Goal: Task Accomplishment & Management: Manage account settings

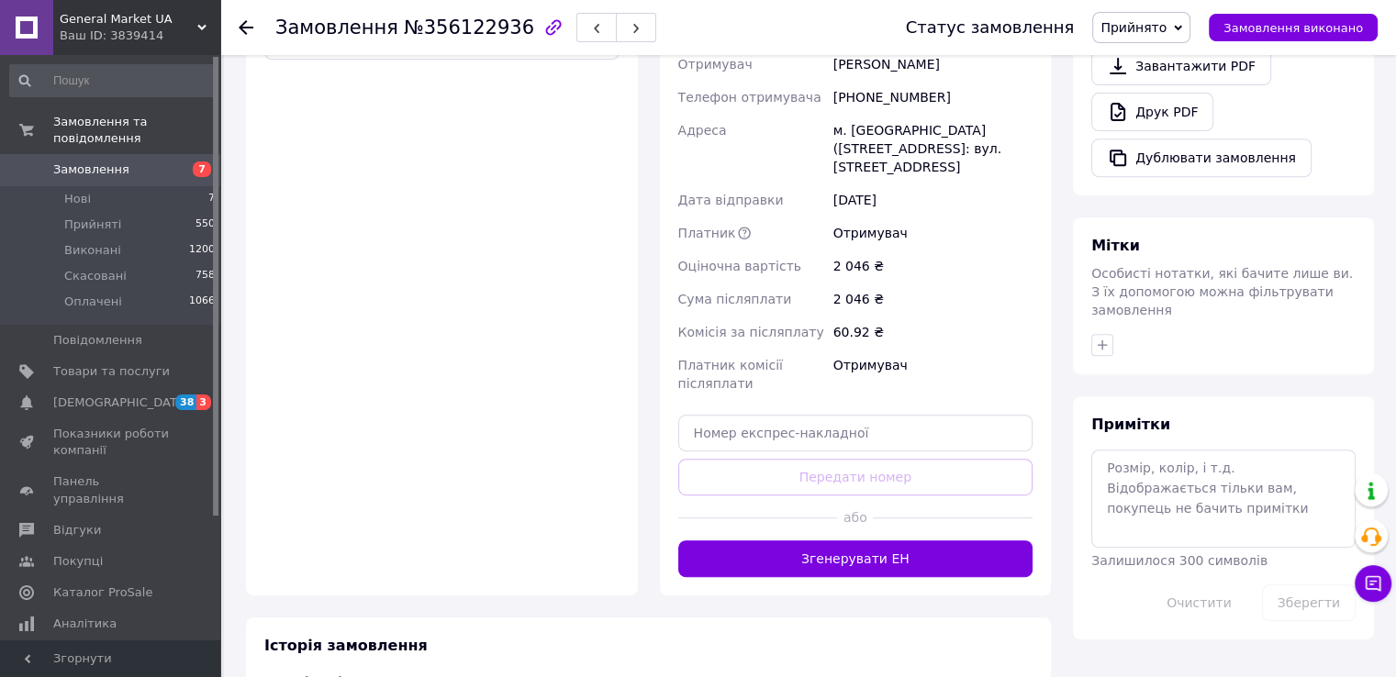
scroll to position [753, 0]
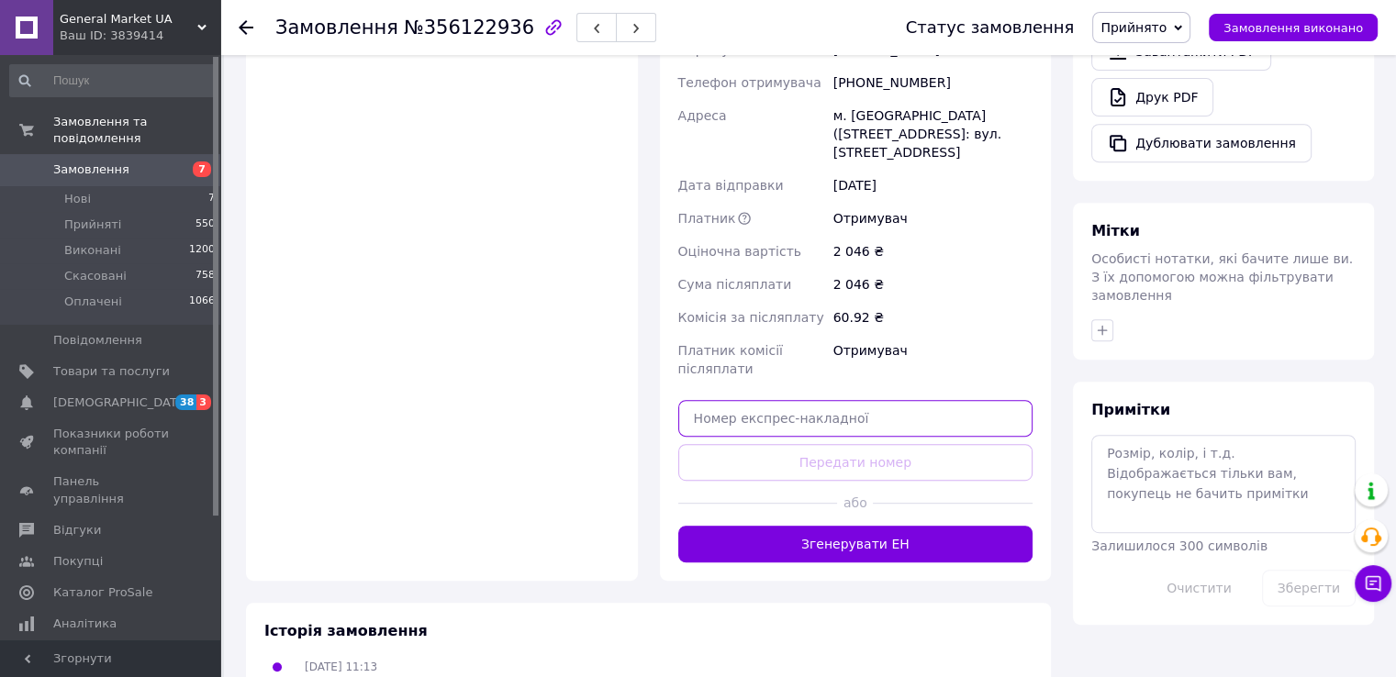
paste input "20451221991712"
click at [765, 400] on input "20451221991712" at bounding box center [855, 418] width 355 height 37
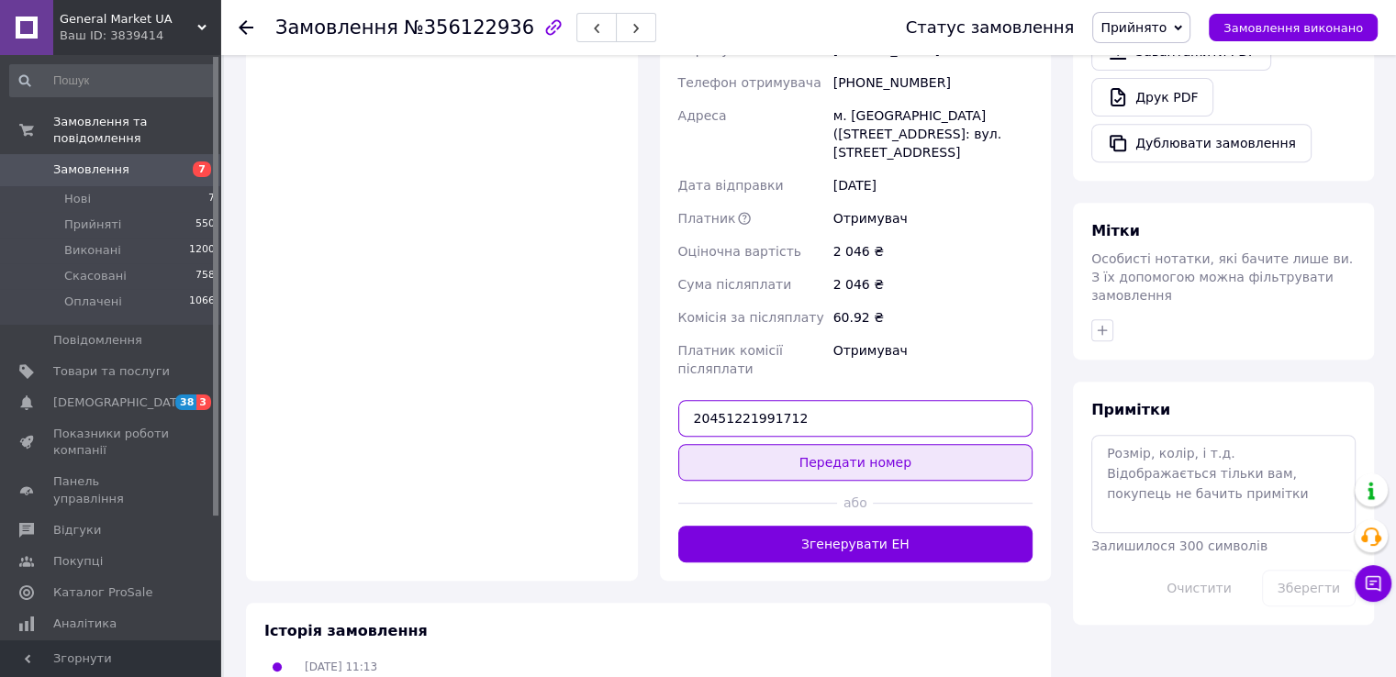
type input "20451221991712"
click at [774, 444] on button "Передати номер" at bounding box center [855, 462] width 355 height 37
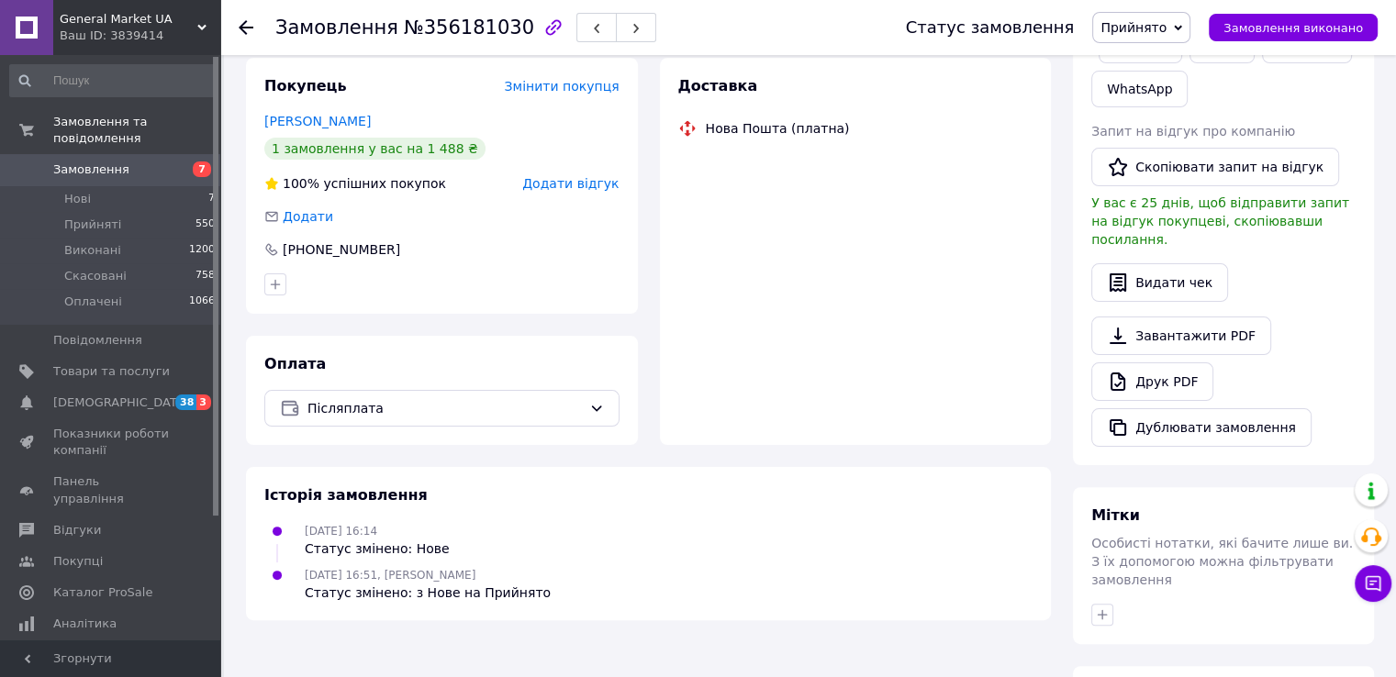
scroll to position [394, 0]
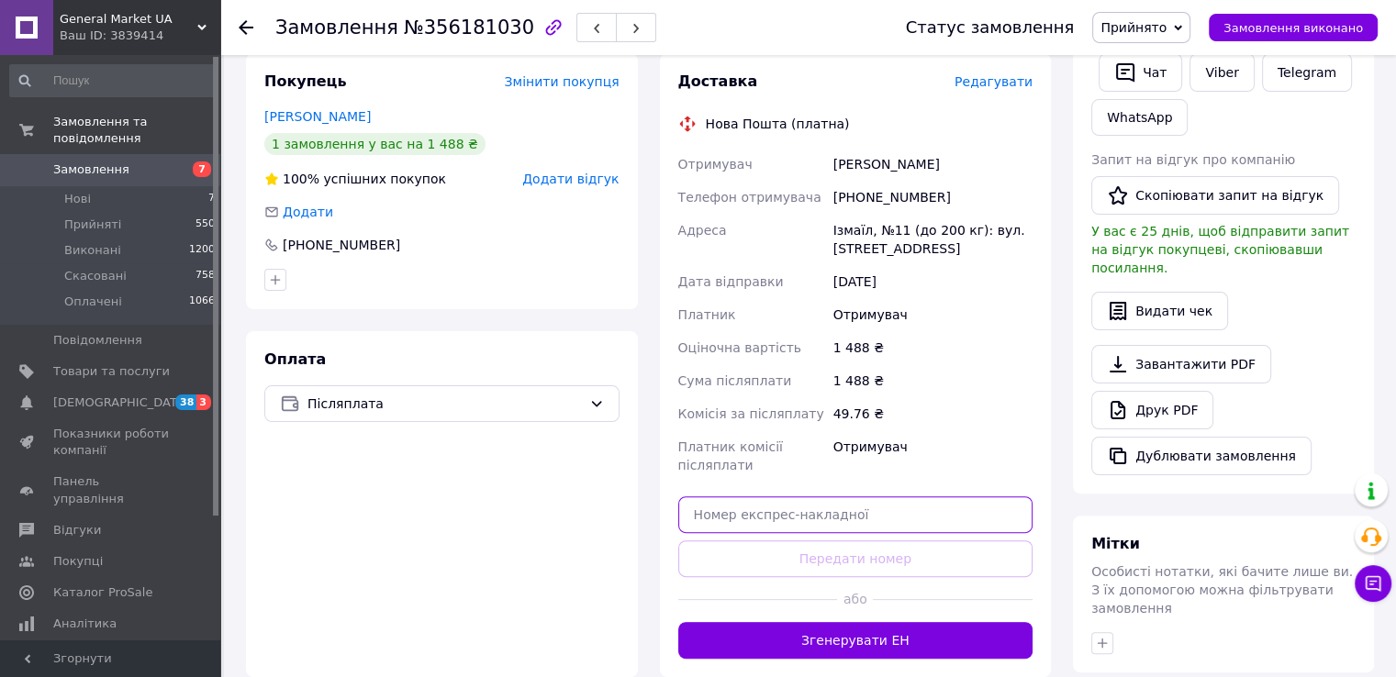
paste input "20451221998178"
click at [769, 505] on input "20451221998178" at bounding box center [855, 515] width 355 height 37
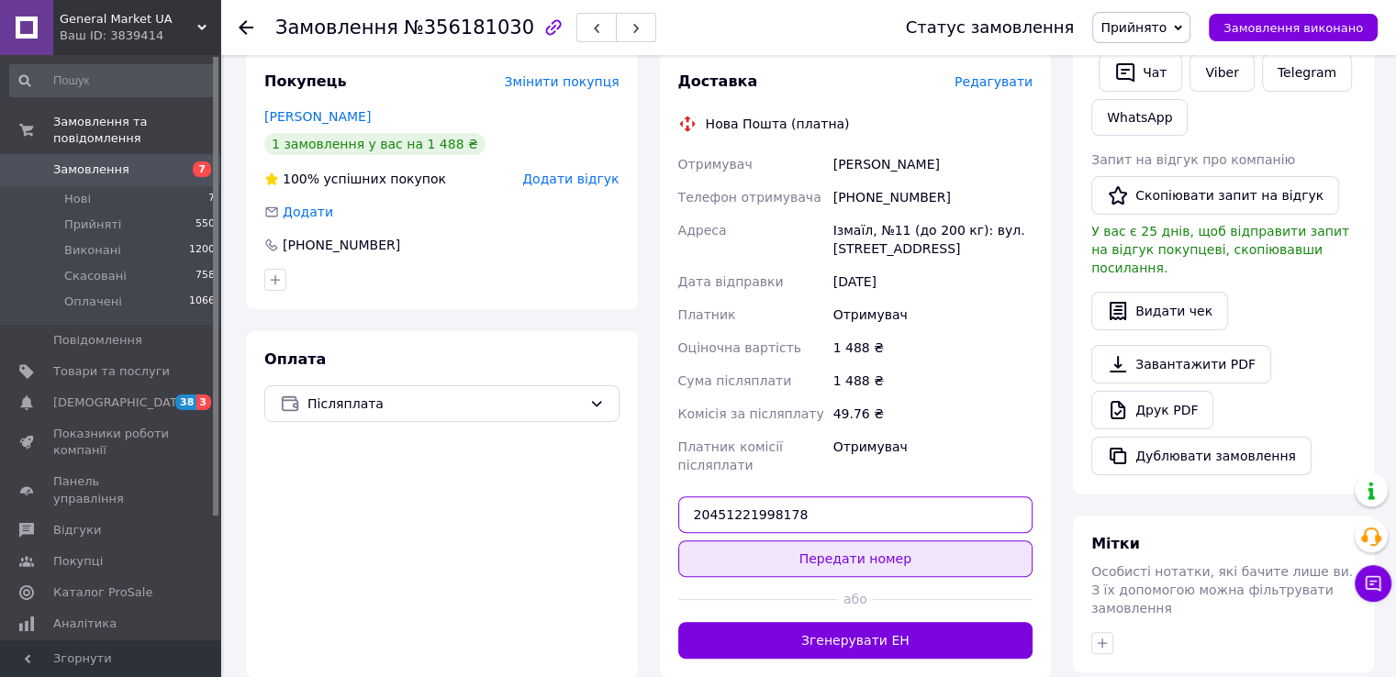
type input "20451221998178"
click at [773, 541] on button "Передати номер" at bounding box center [855, 559] width 355 height 37
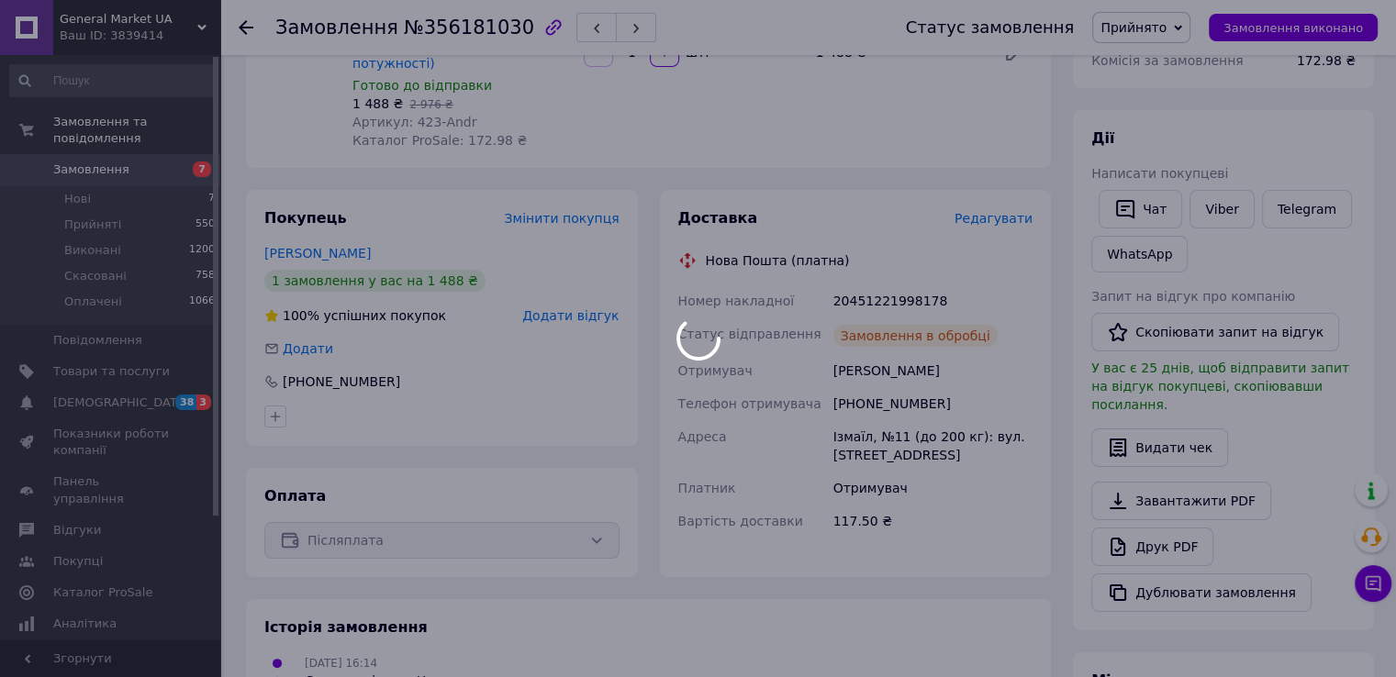
scroll to position [250, 0]
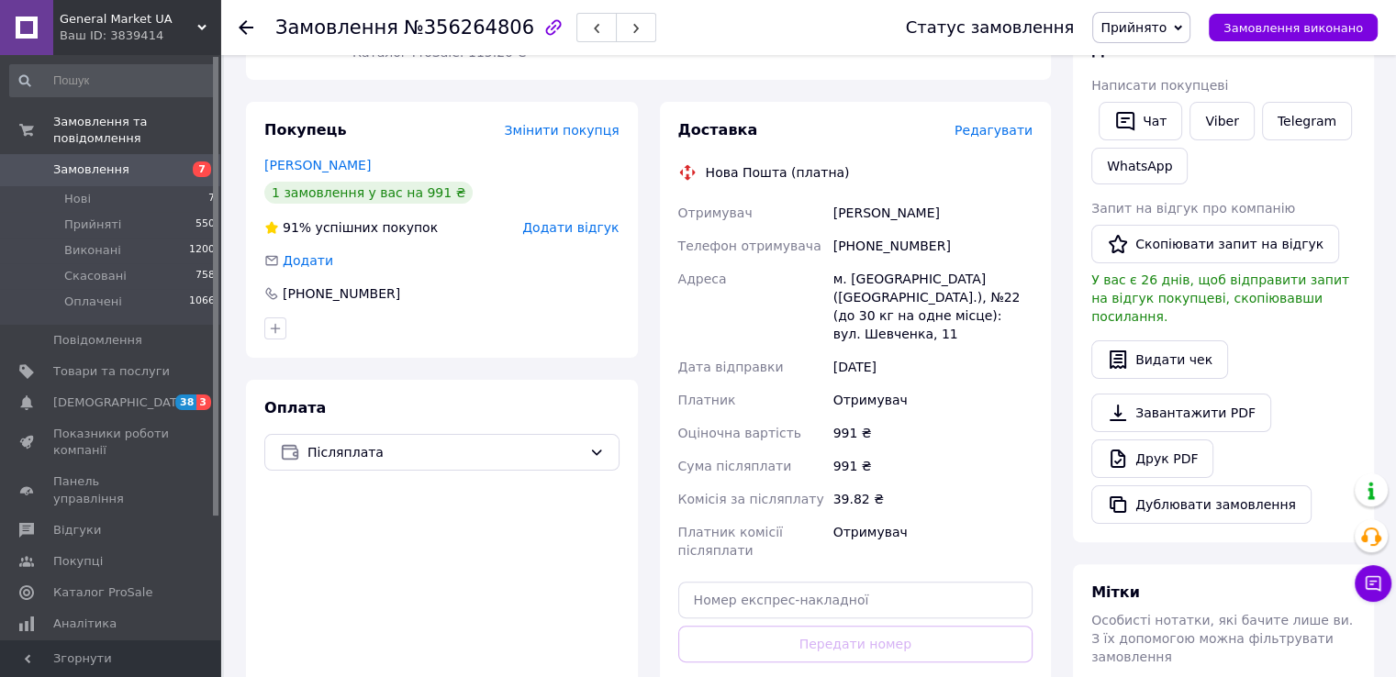
scroll to position [349, 0]
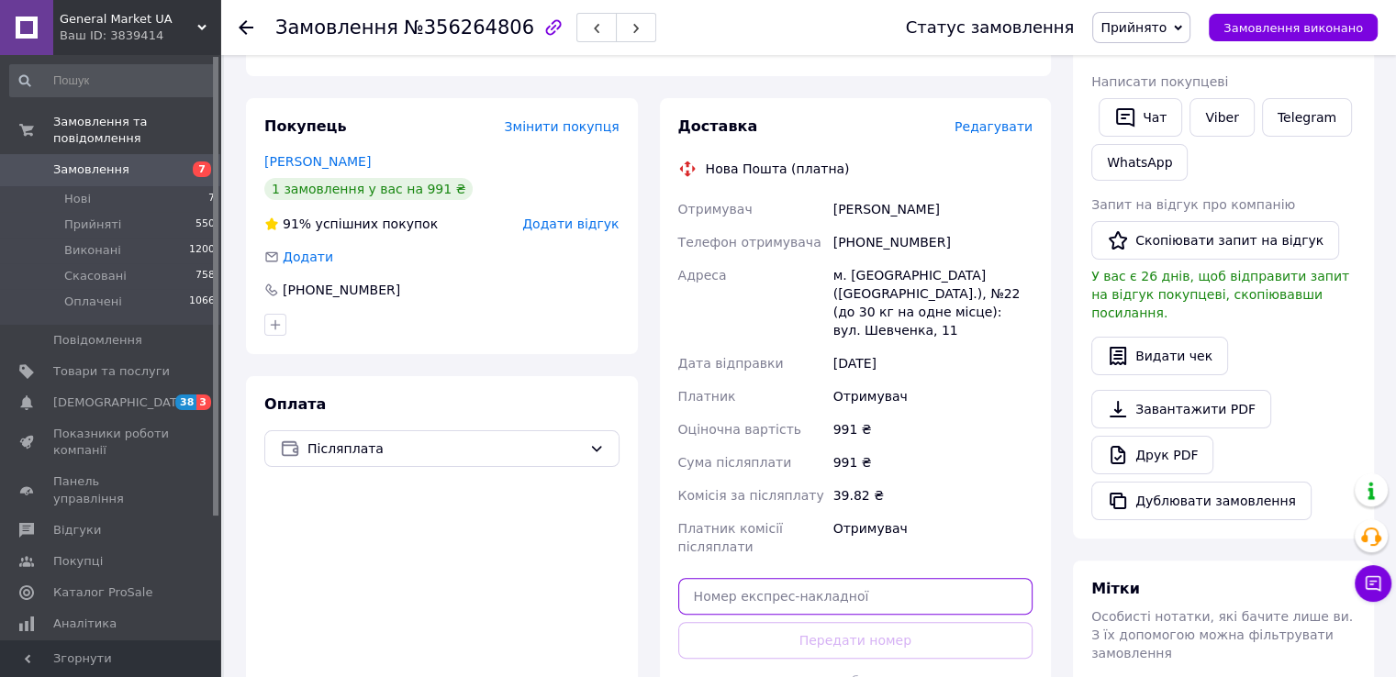
paste input "20451222856330"
click at [736, 578] on input "20451222856330" at bounding box center [855, 596] width 355 height 37
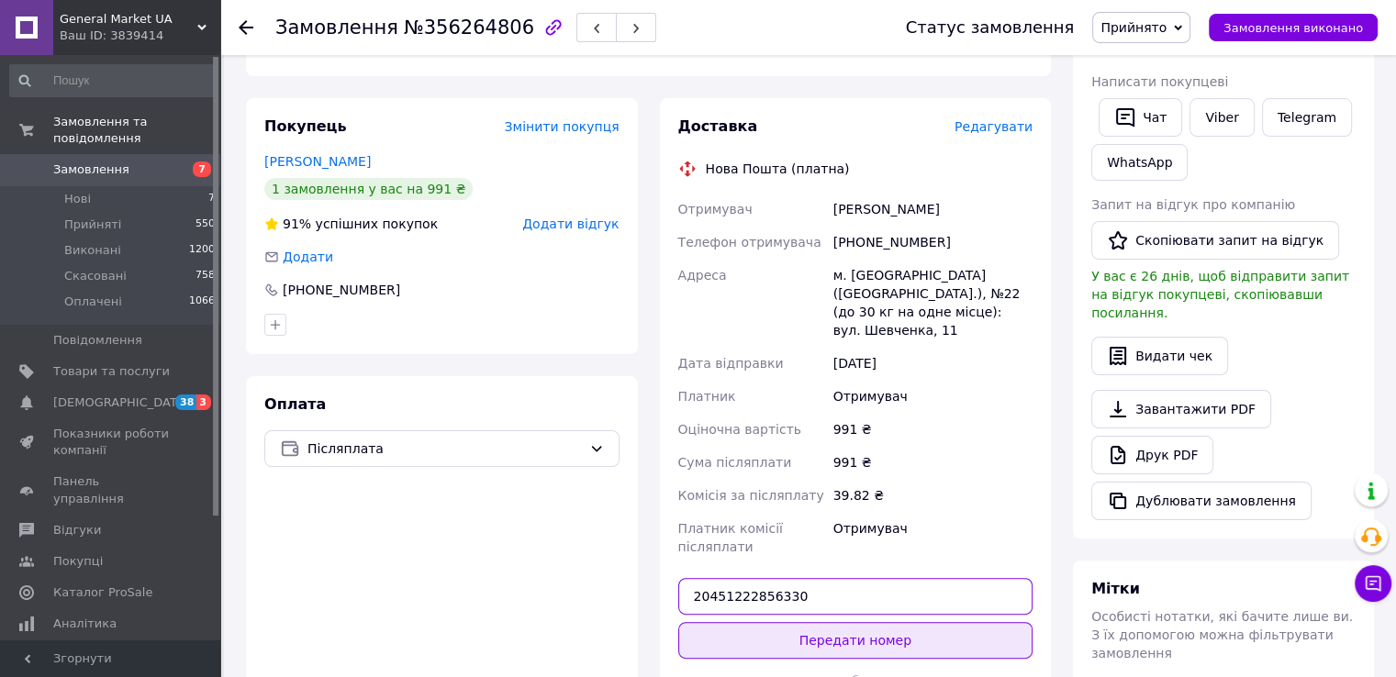
type input "20451222856330"
click at [742, 622] on button "Передати номер" at bounding box center [855, 640] width 355 height 37
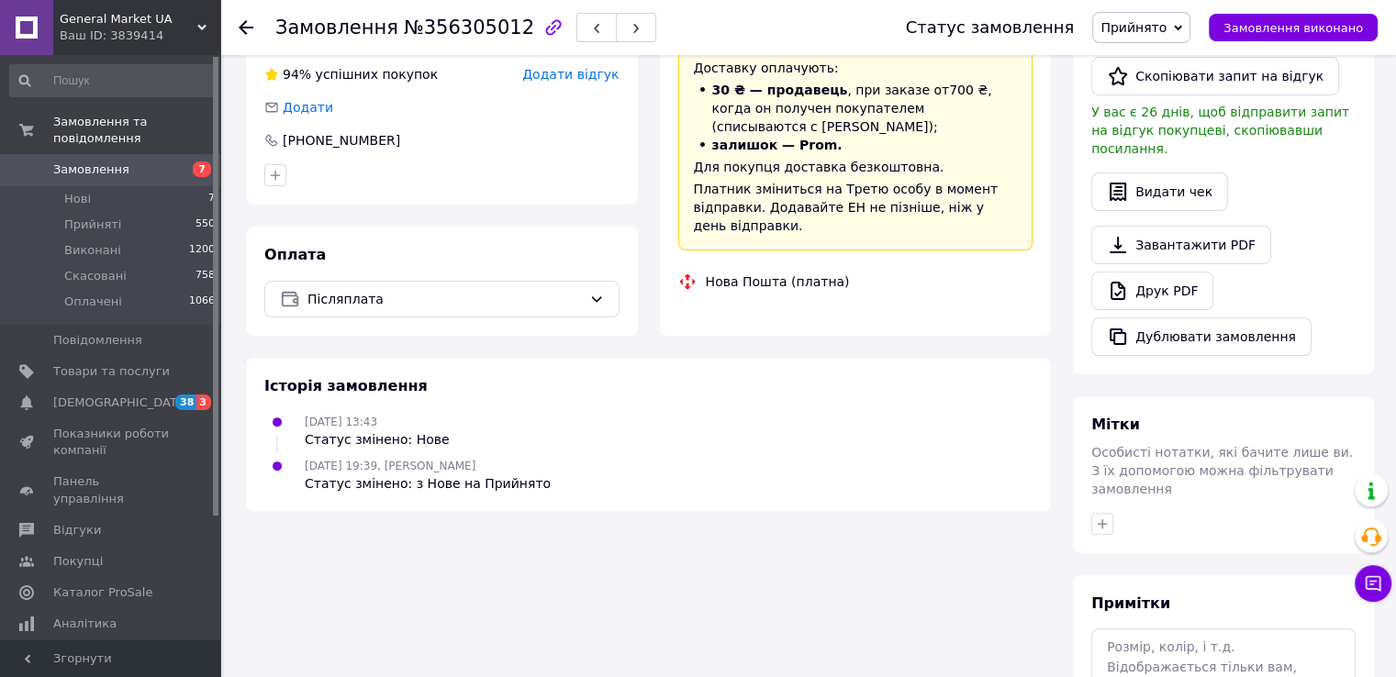
scroll to position [481, 0]
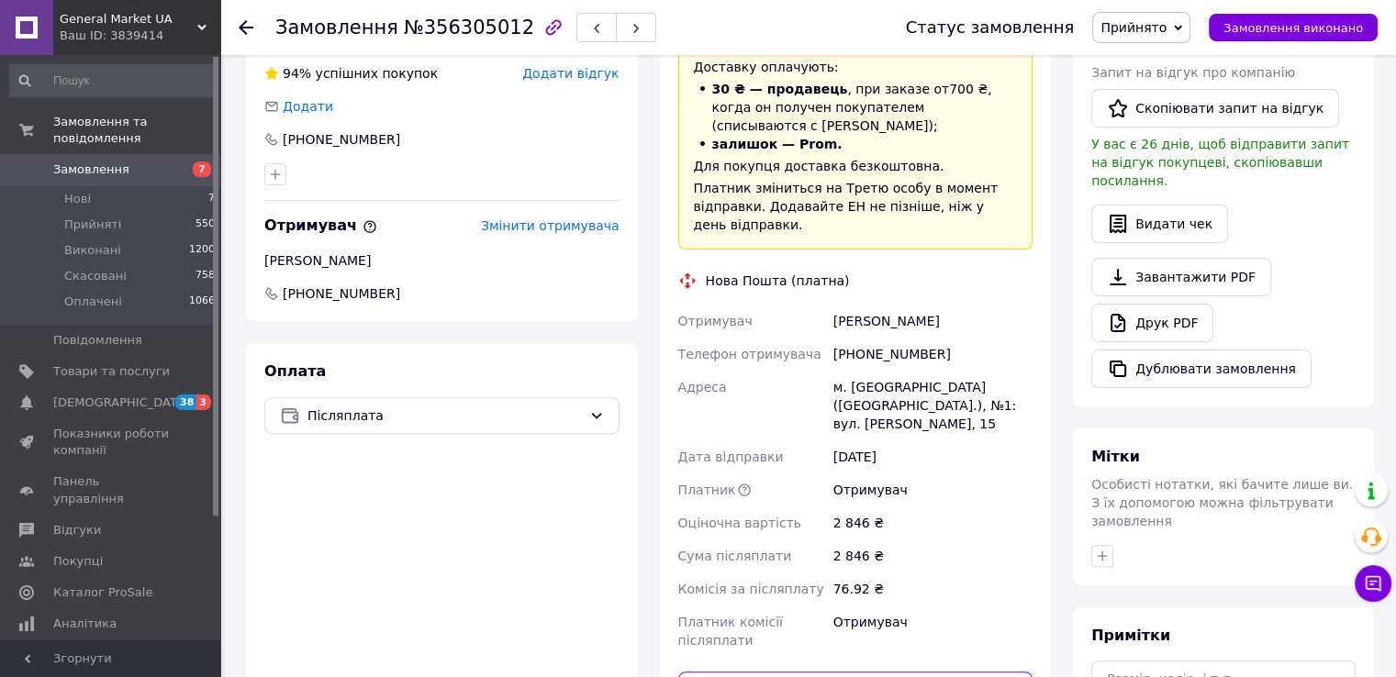
paste input "20451222862414"
click at [758, 672] on input "20451222862414" at bounding box center [855, 690] width 355 height 37
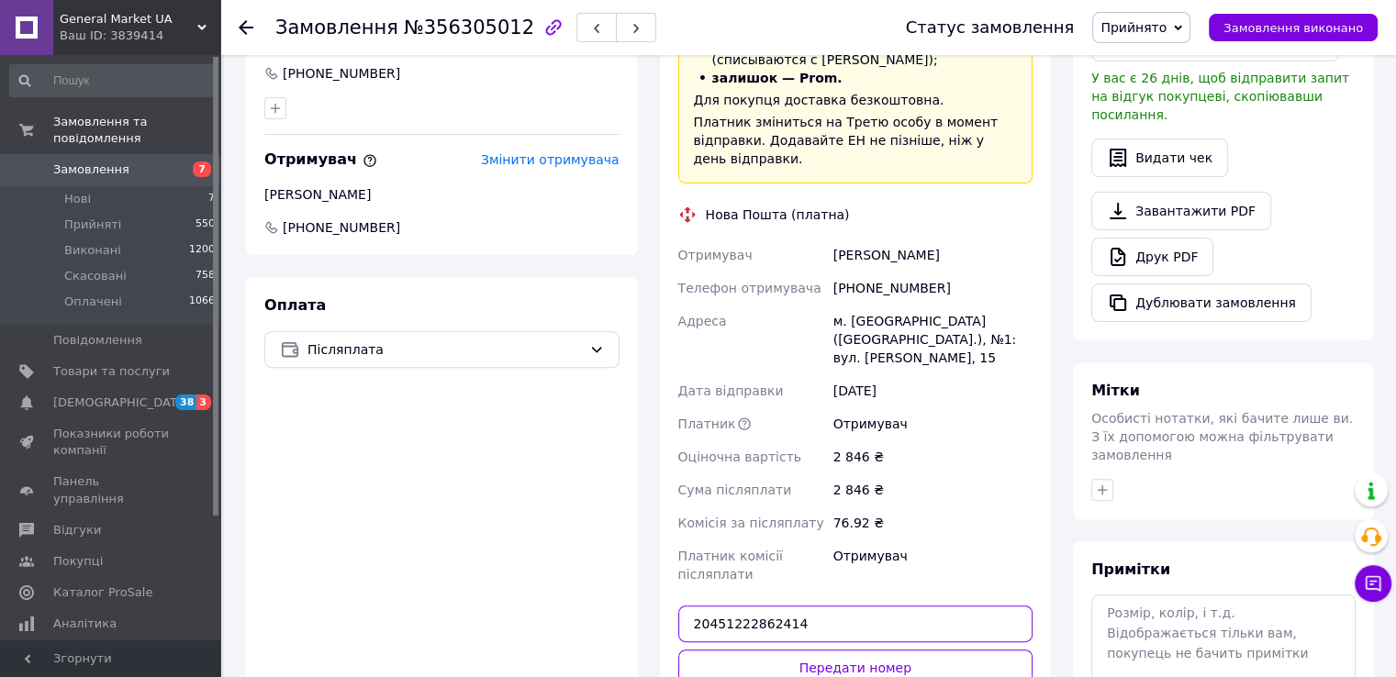
scroll to position [553, 0]
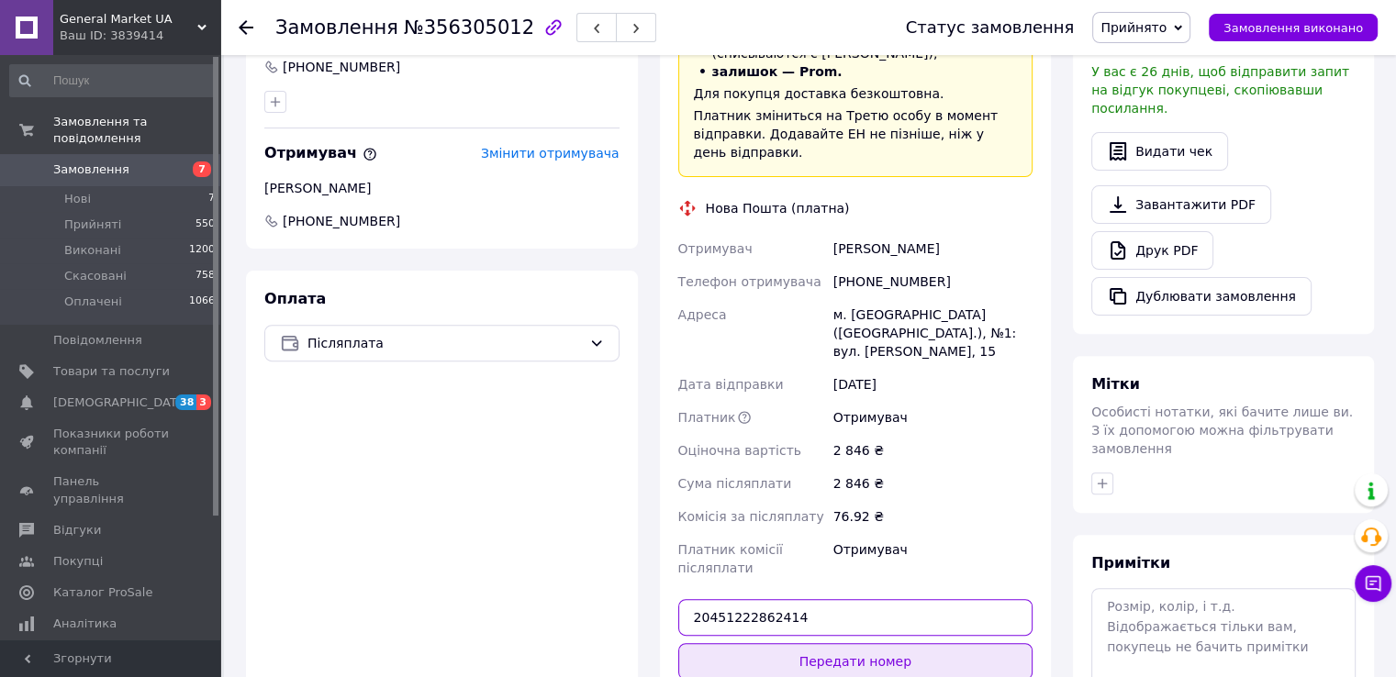
type input "20451222862414"
click at [767, 643] on button "Передати номер" at bounding box center [855, 661] width 355 height 37
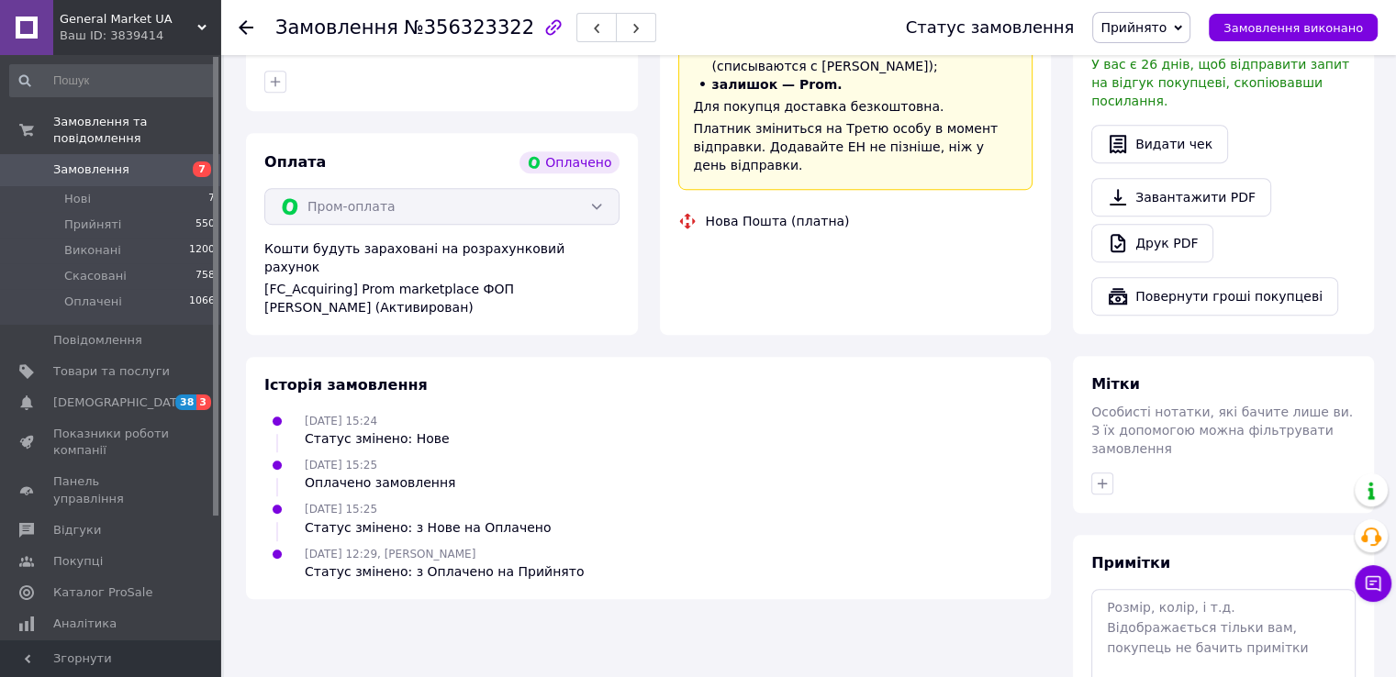
scroll to position [1055, 0]
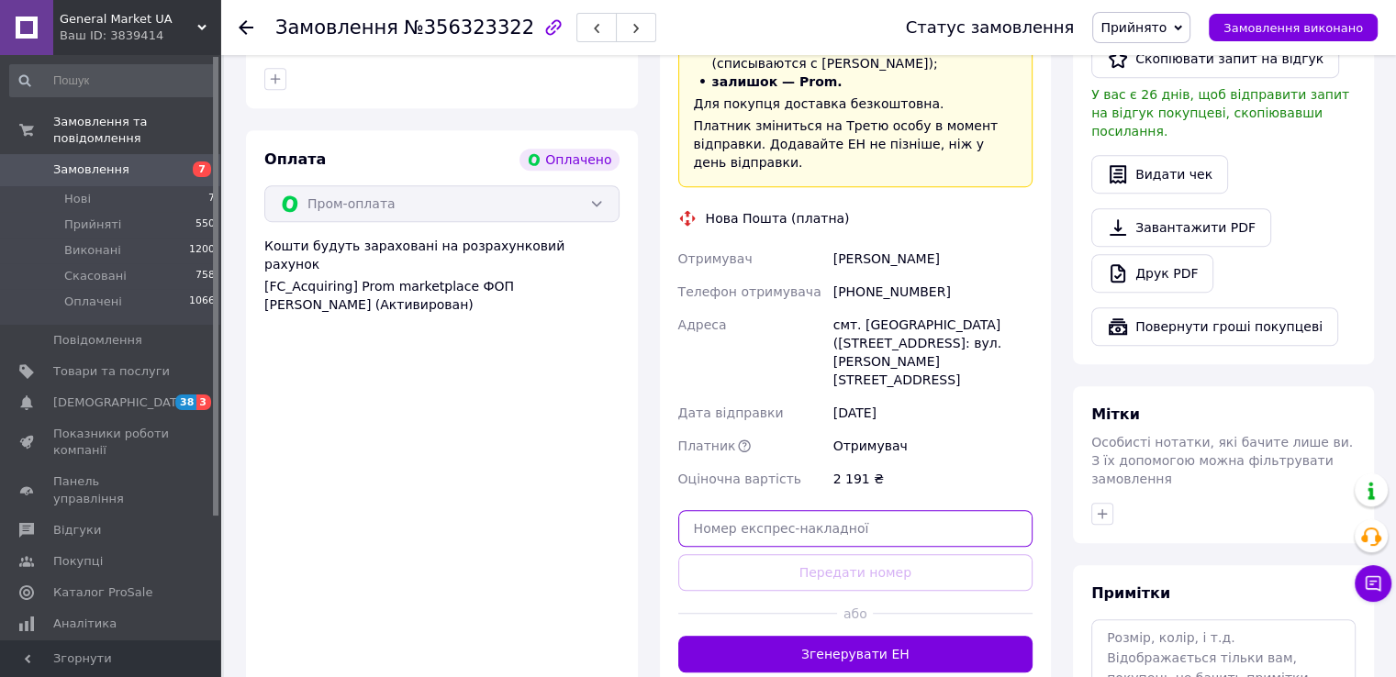
paste input "20451223720853"
click at [768, 510] on input "20451223720853" at bounding box center [855, 528] width 355 height 37
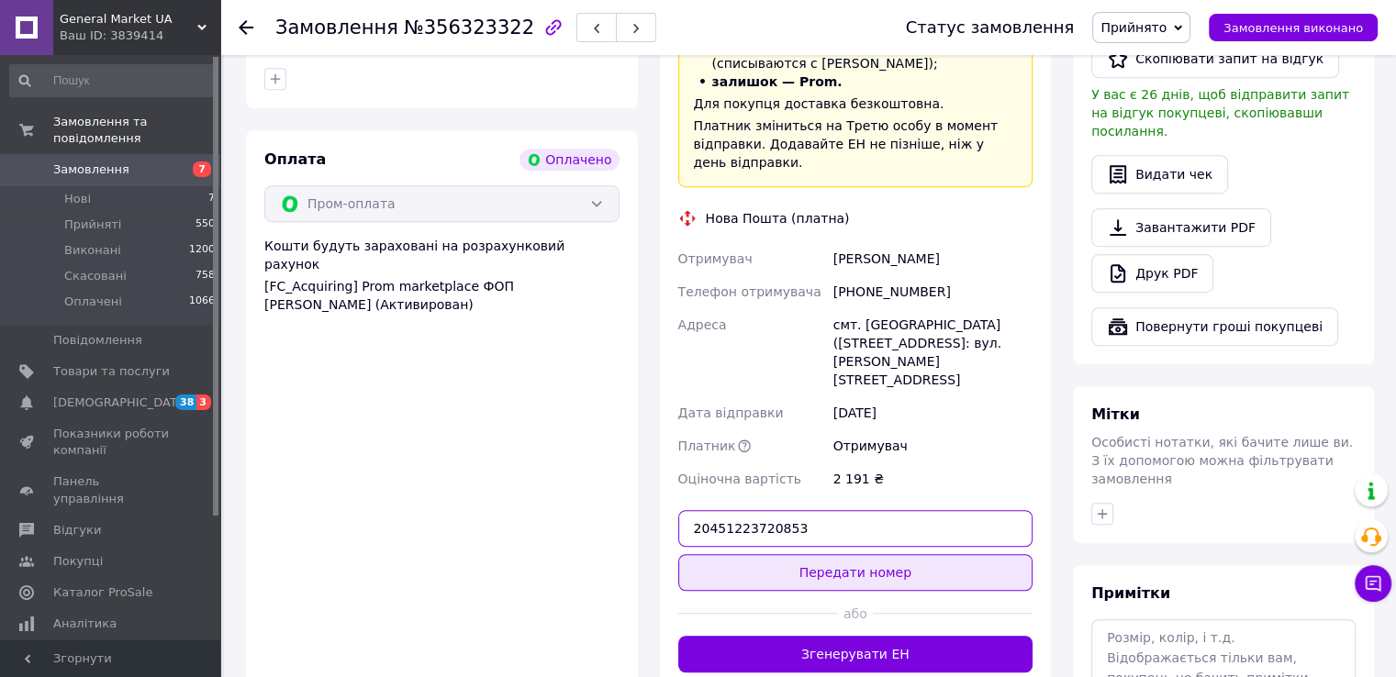
type input "20451223720853"
click at [784, 554] on button "Передати номер" at bounding box center [855, 572] width 355 height 37
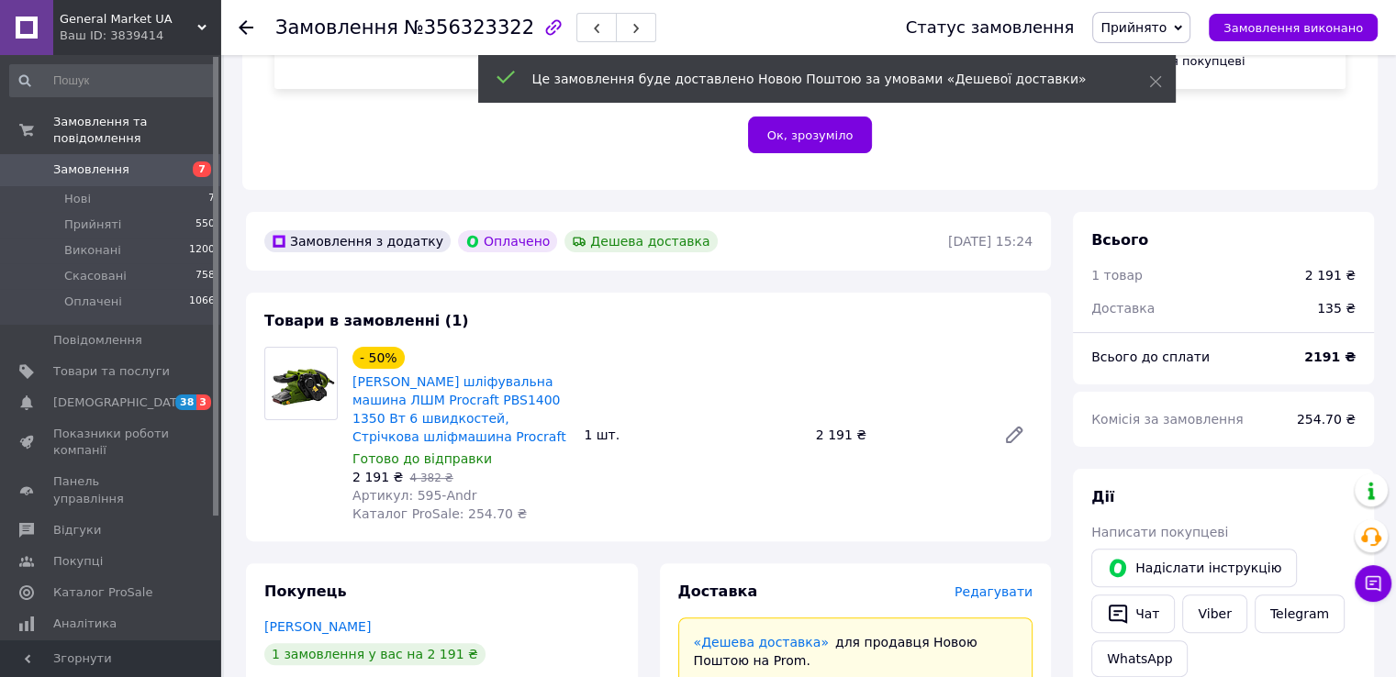
scroll to position [366, 0]
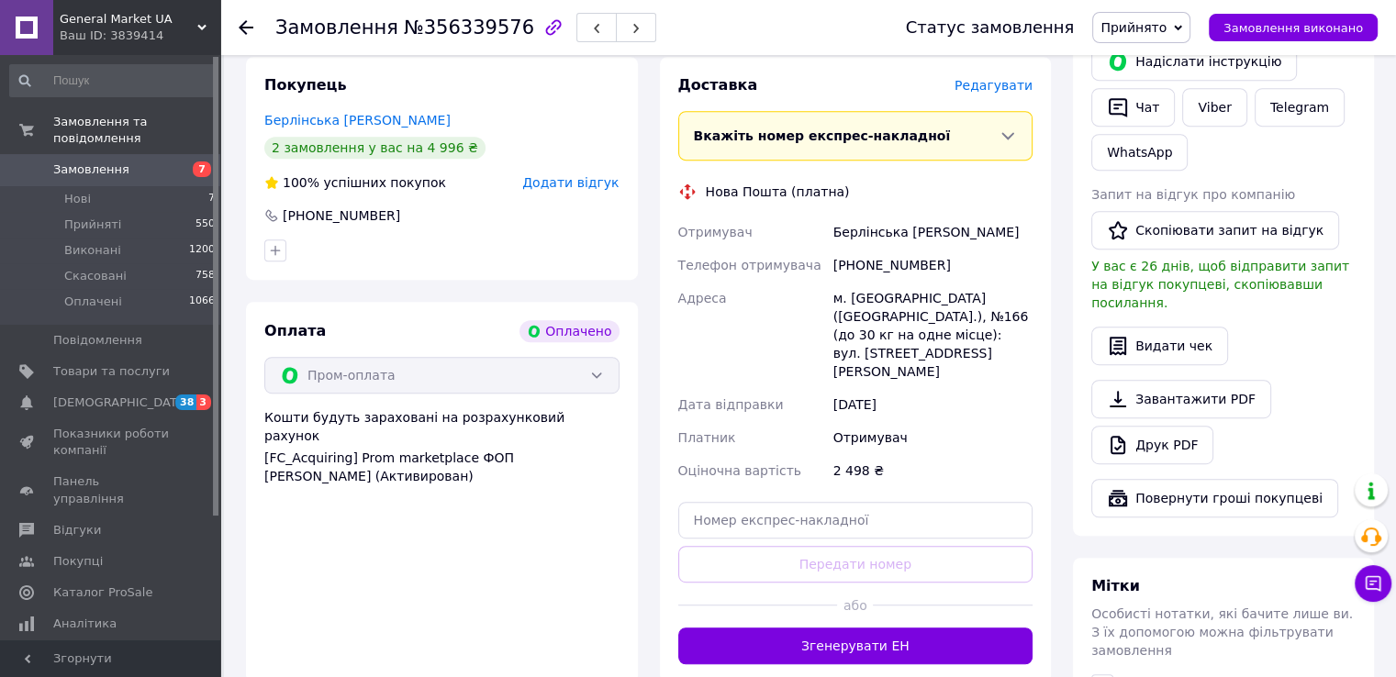
scroll to position [912, 0]
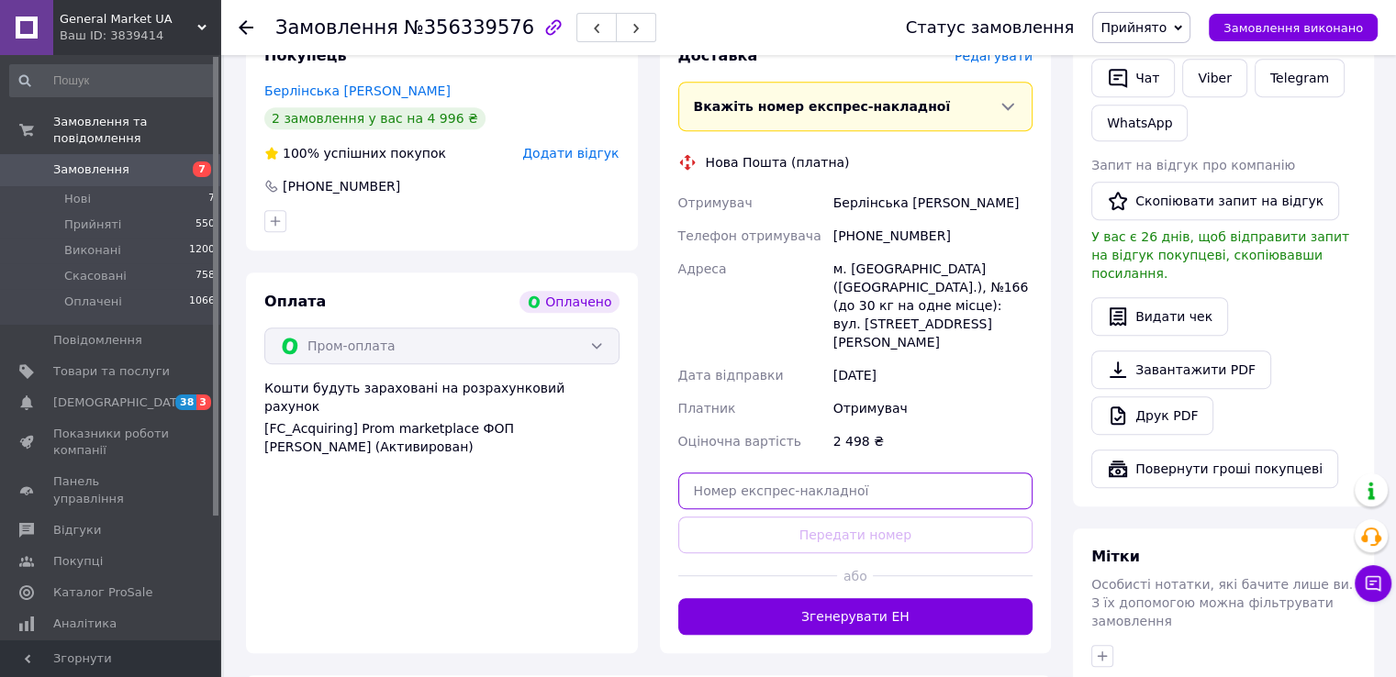
paste input "20451222919705"
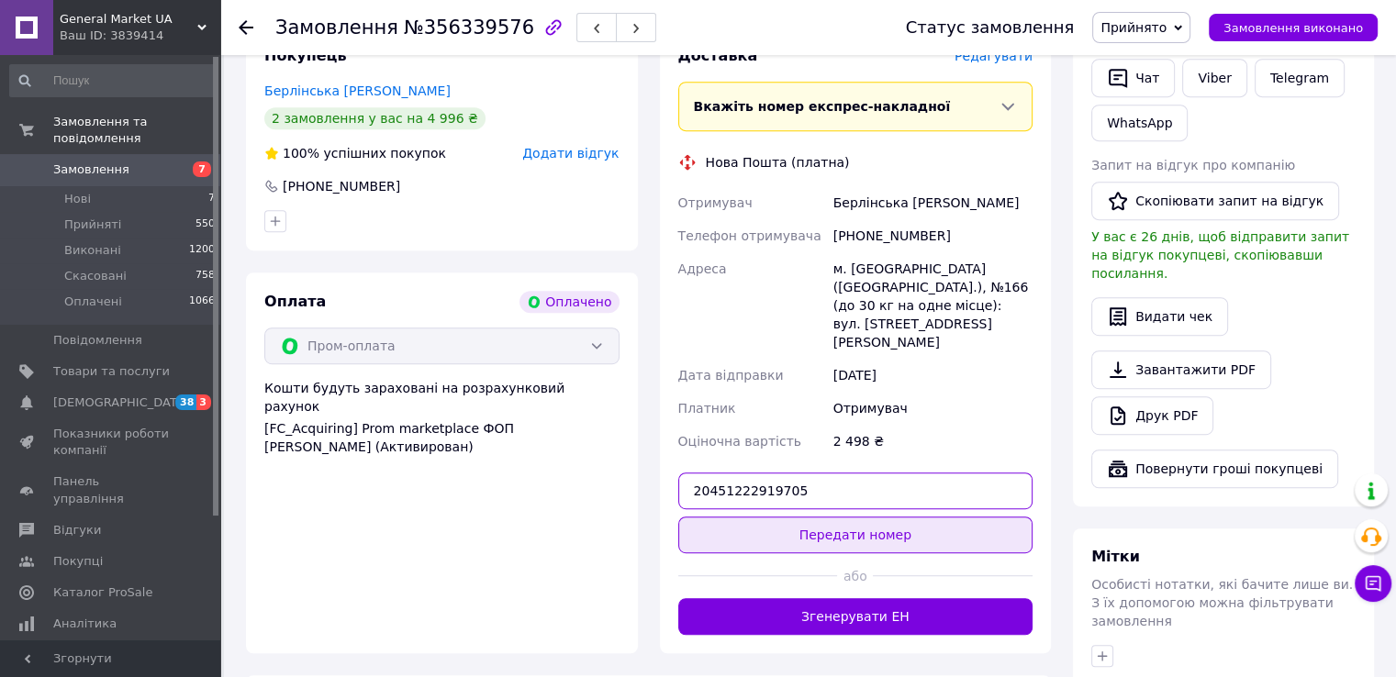
drag, startPoint x: 744, startPoint y: 447, endPoint x: 749, endPoint y: 478, distance: 31.5
click at [749, 478] on div "Доставка Редагувати Вкажіть номер експрес-накладної Обов'язково введіть номер е…" at bounding box center [855, 340] width 355 height 589
type input "20451222919705"
click at [749, 517] on button "Передати номер" at bounding box center [855, 535] width 355 height 37
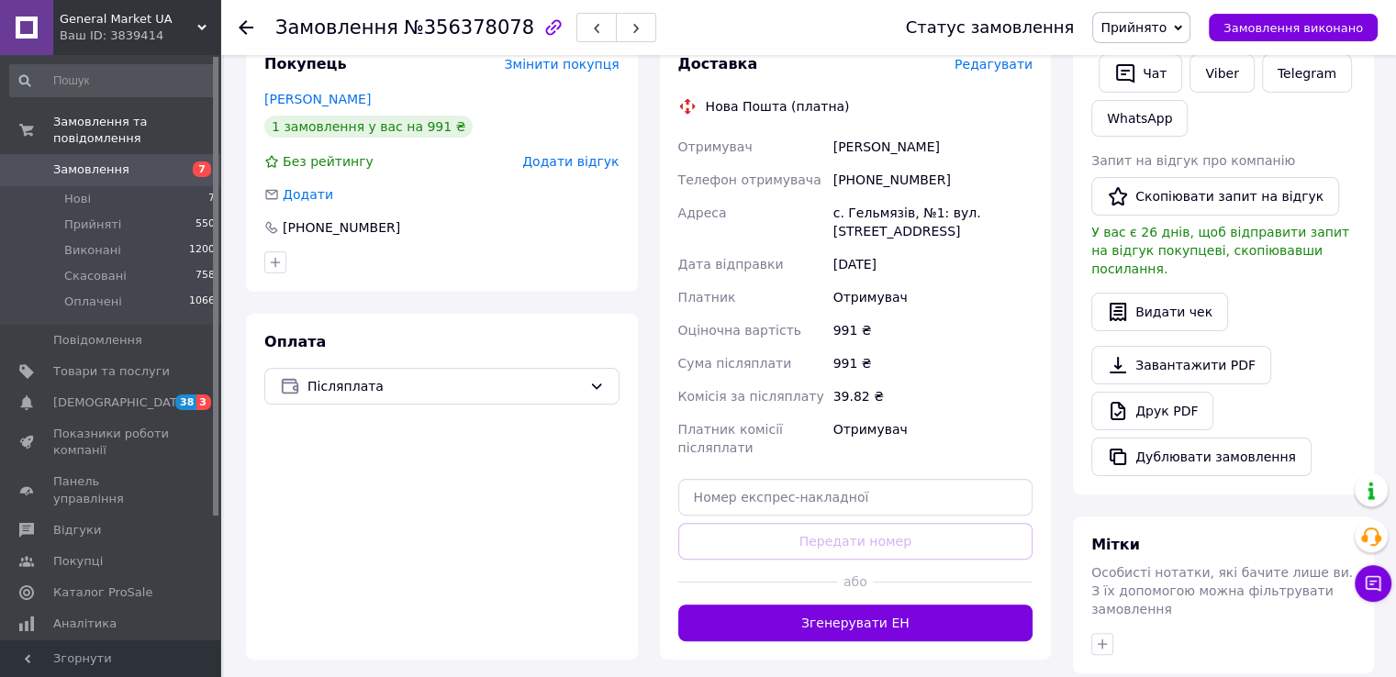
scroll to position [393, 0]
paste input "20451223119577"
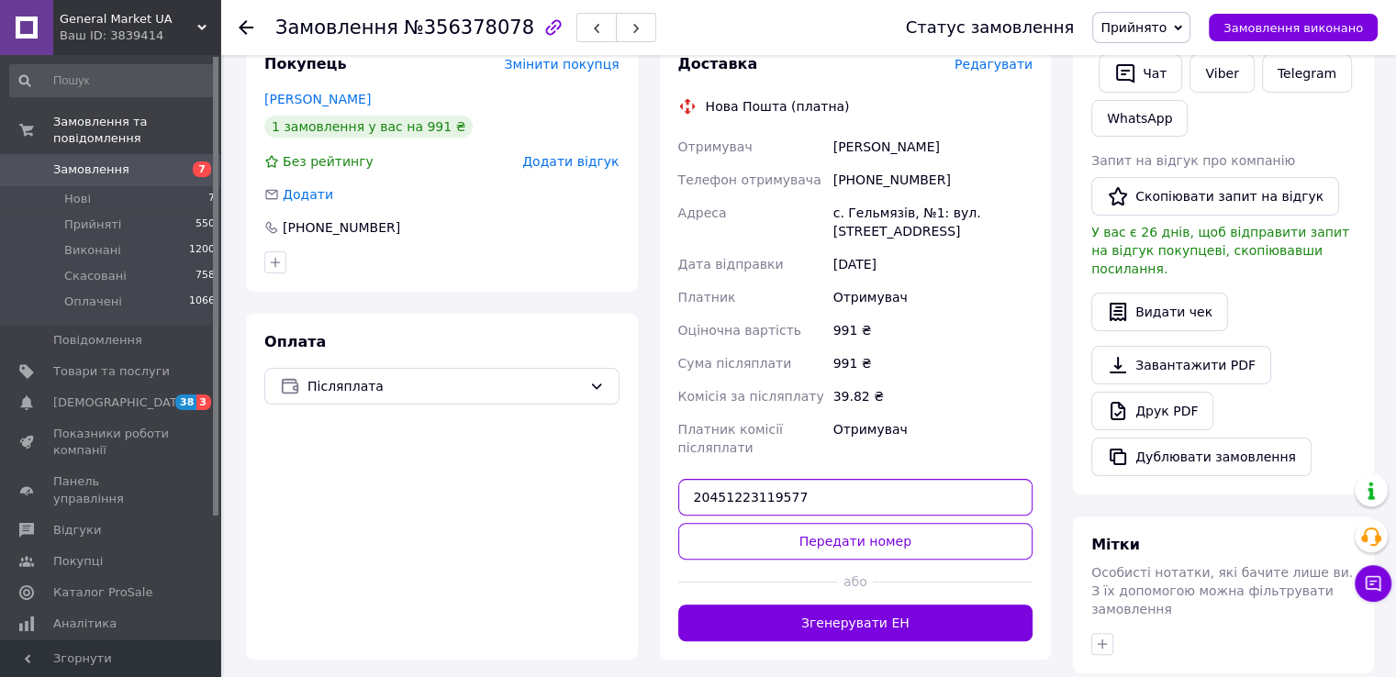
click at [775, 509] on input "20451223119577" at bounding box center [855, 497] width 355 height 37
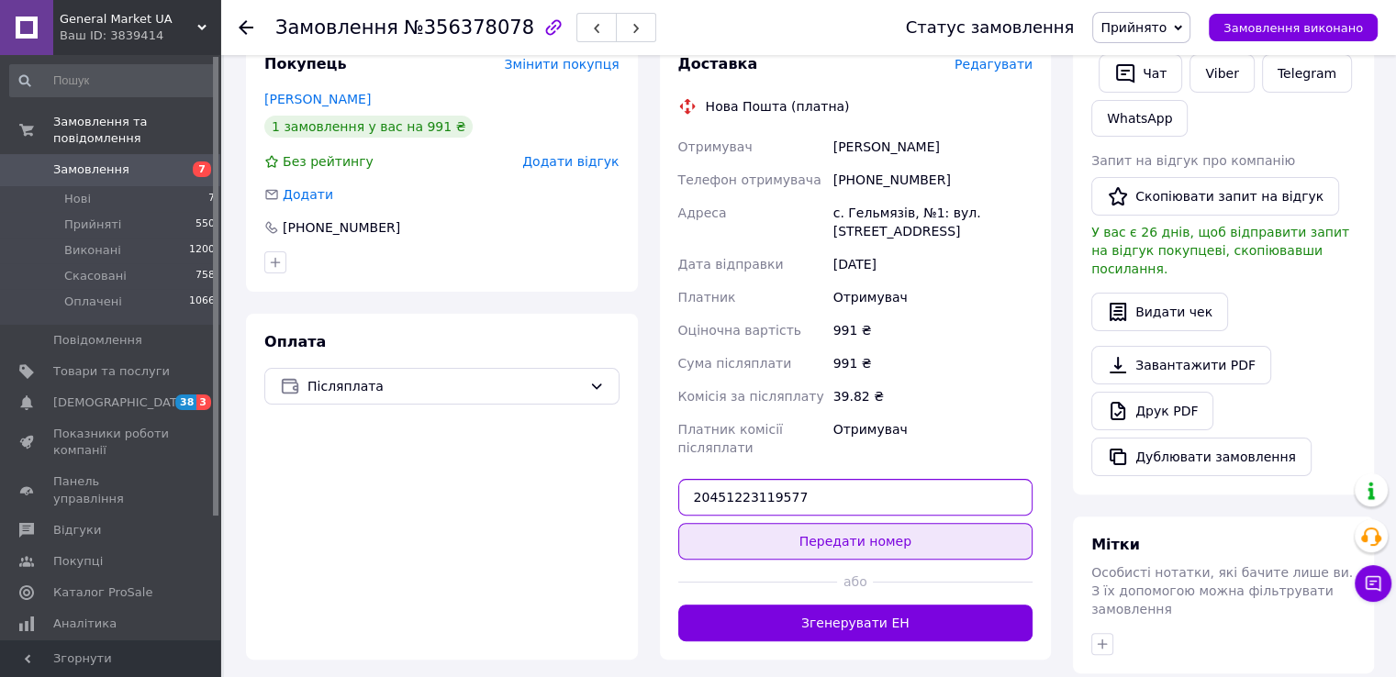
type input "20451223119577"
click at [776, 542] on button "Передати номер" at bounding box center [855, 541] width 355 height 37
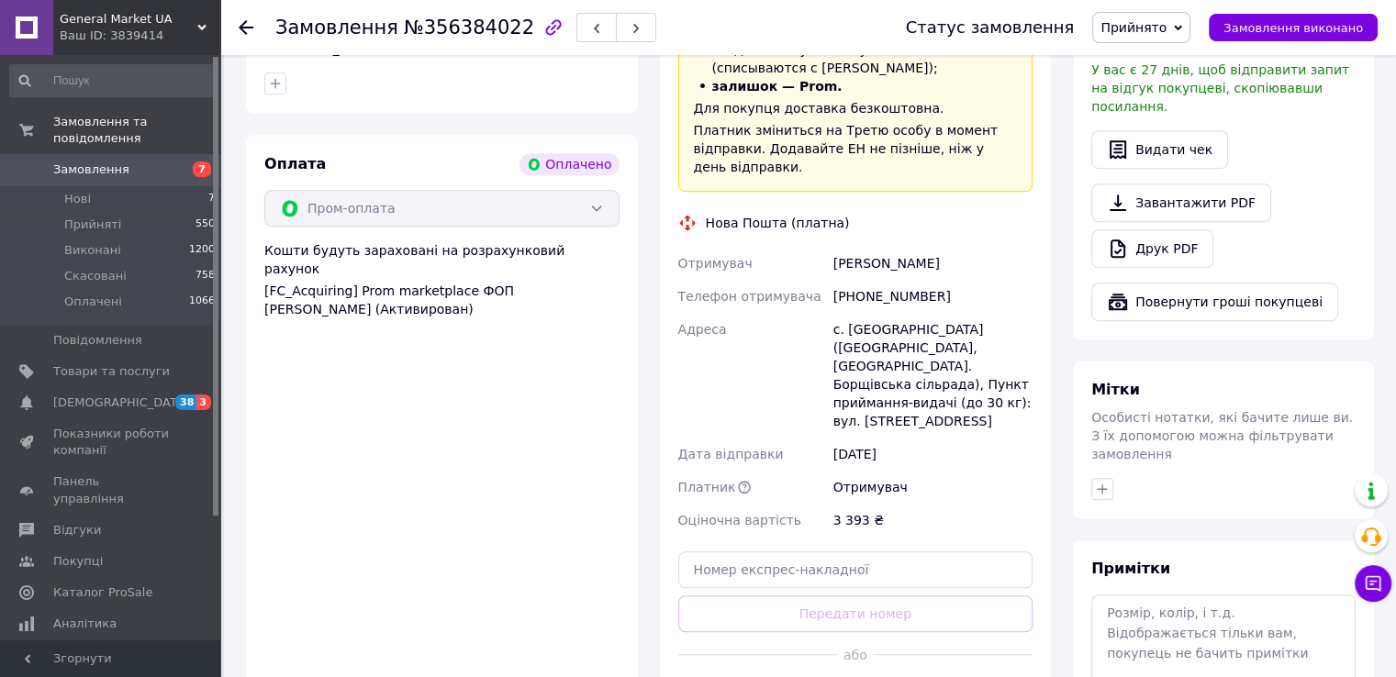
scroll to position [1082, 0]
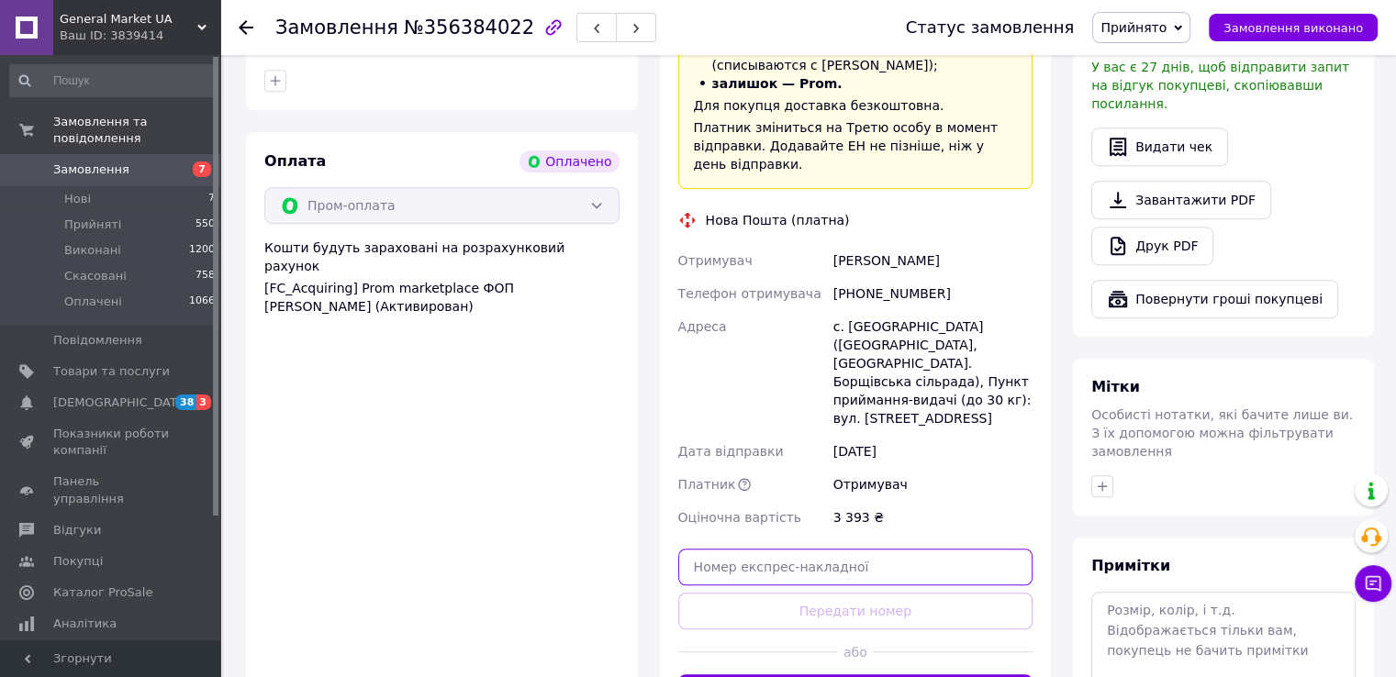
paste input "20451223199138"
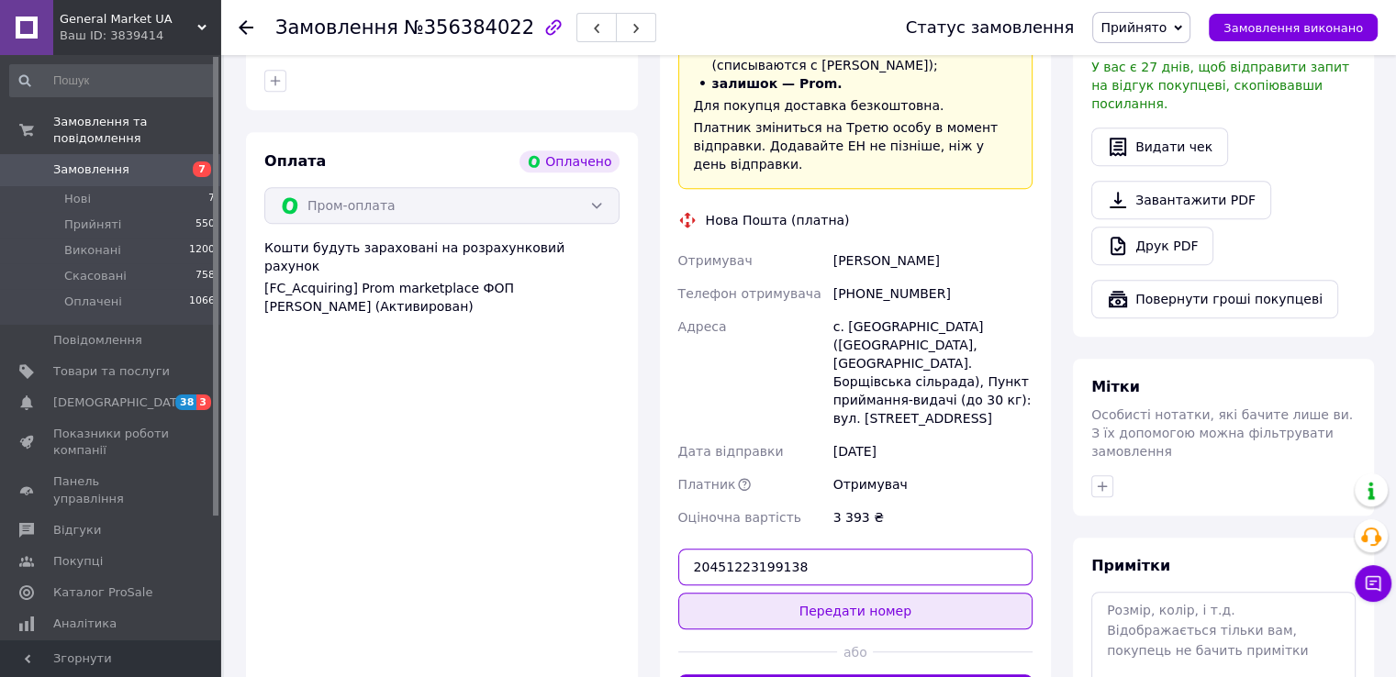
drag, startPoint x: 727, startPoint y: 522, endPoint x: 744, endPoint y: 563, distance: 44.0
click at [744, 563] on div "Доставка Редагувати «Дешева доставка»   для продавця Новою Поштою на Prom. Дост…" at bounding box center [855, 308] width 355 height 806
type input "20451223199138"
click at [744, 593] on button "Передати номер" at bounding box center [855, 611] width 355 height 37
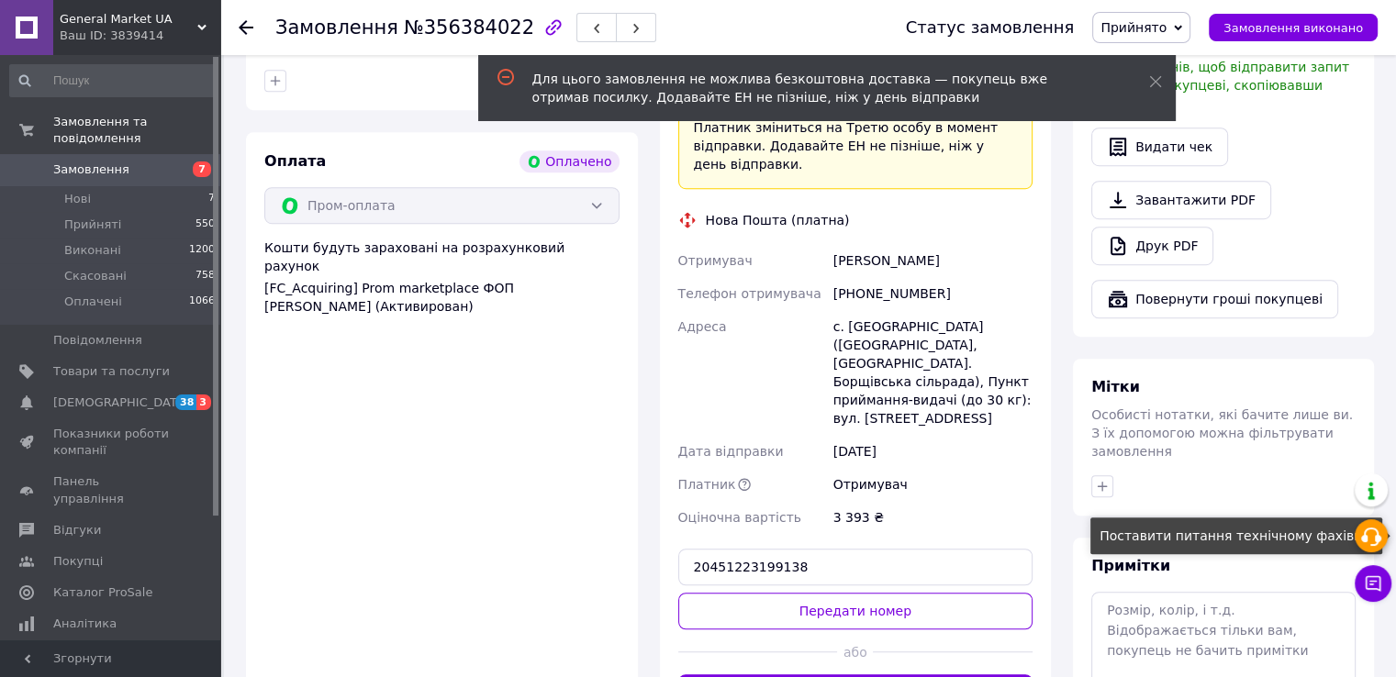
click at [1373, 546] on use at bounding box center [1371, 537] width 20 height 18
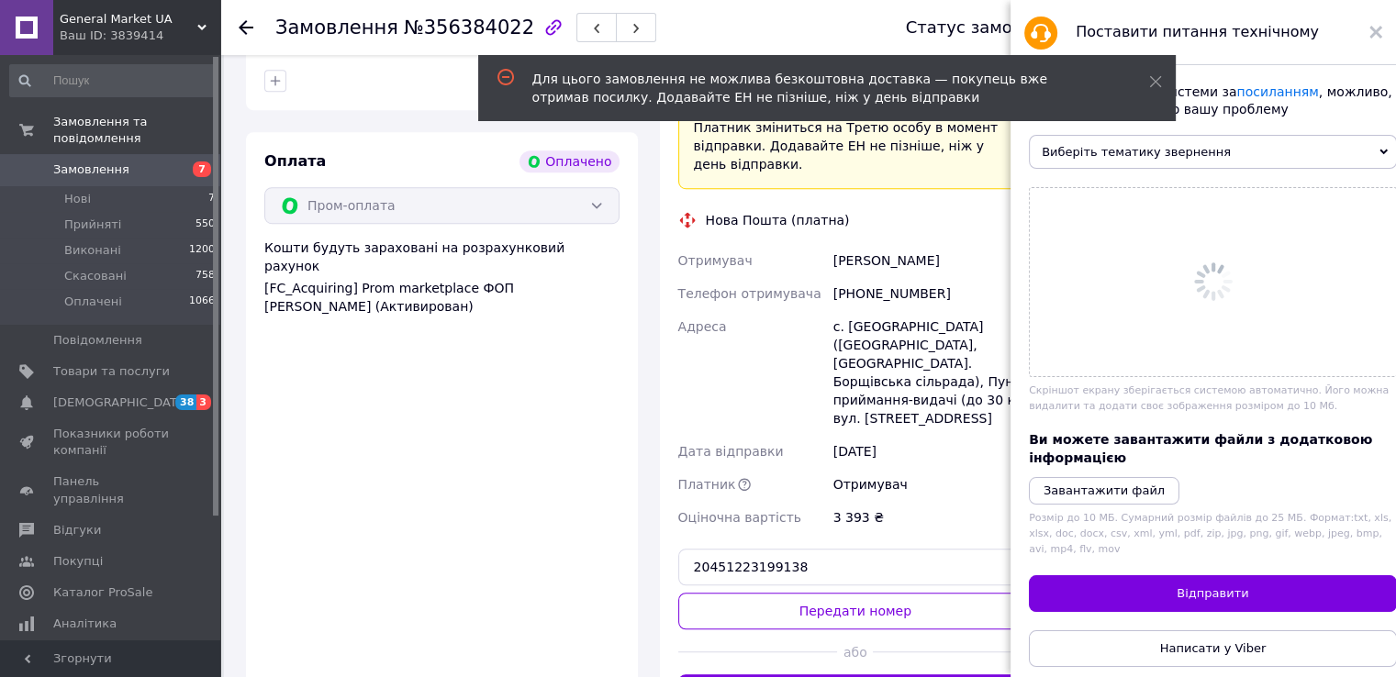
click at [1143, 142] on span "Виберіть тематику звернення" at bounding box center [1213, 152] width 368 height 34
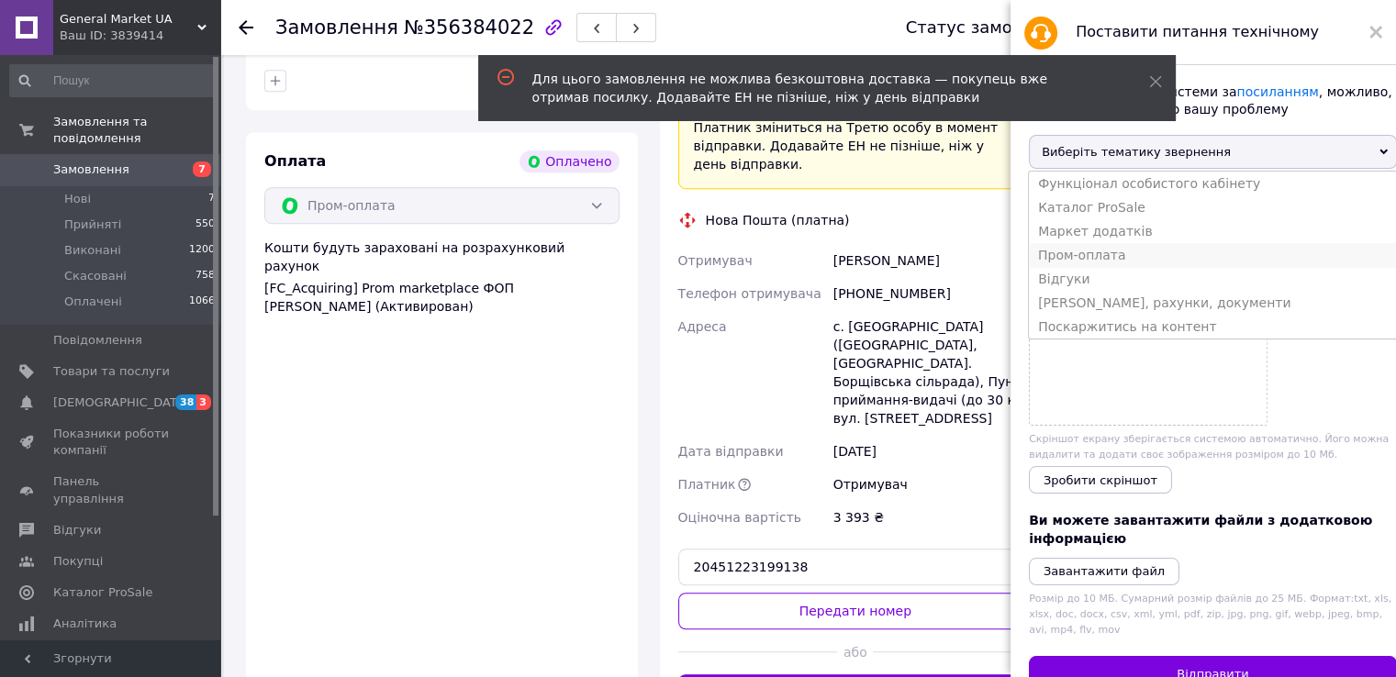
click at [1112, 265] on li "Пром-оплата" at bounding box center [1213, 255] width 368 height 24
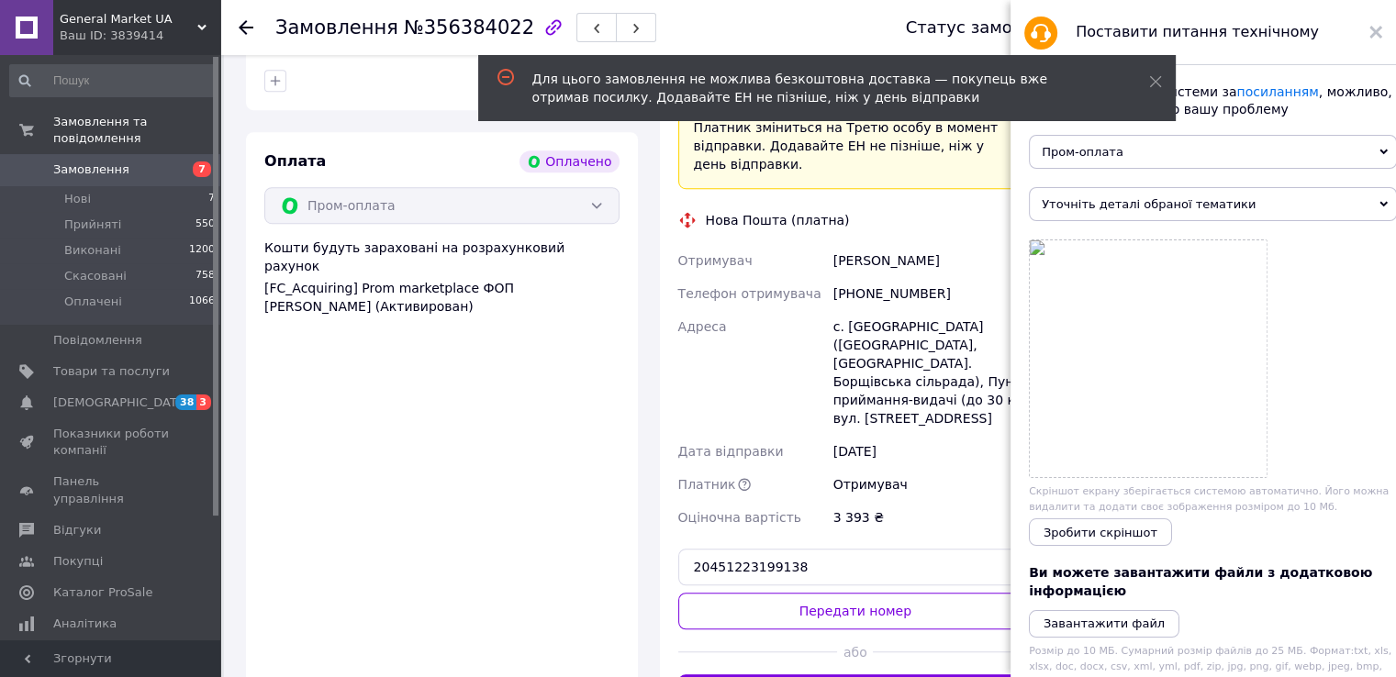
click at [1094, 196] on span "Уточніть деталі обраної тематики" at bounding box center [1213, 204] width 368 height 34
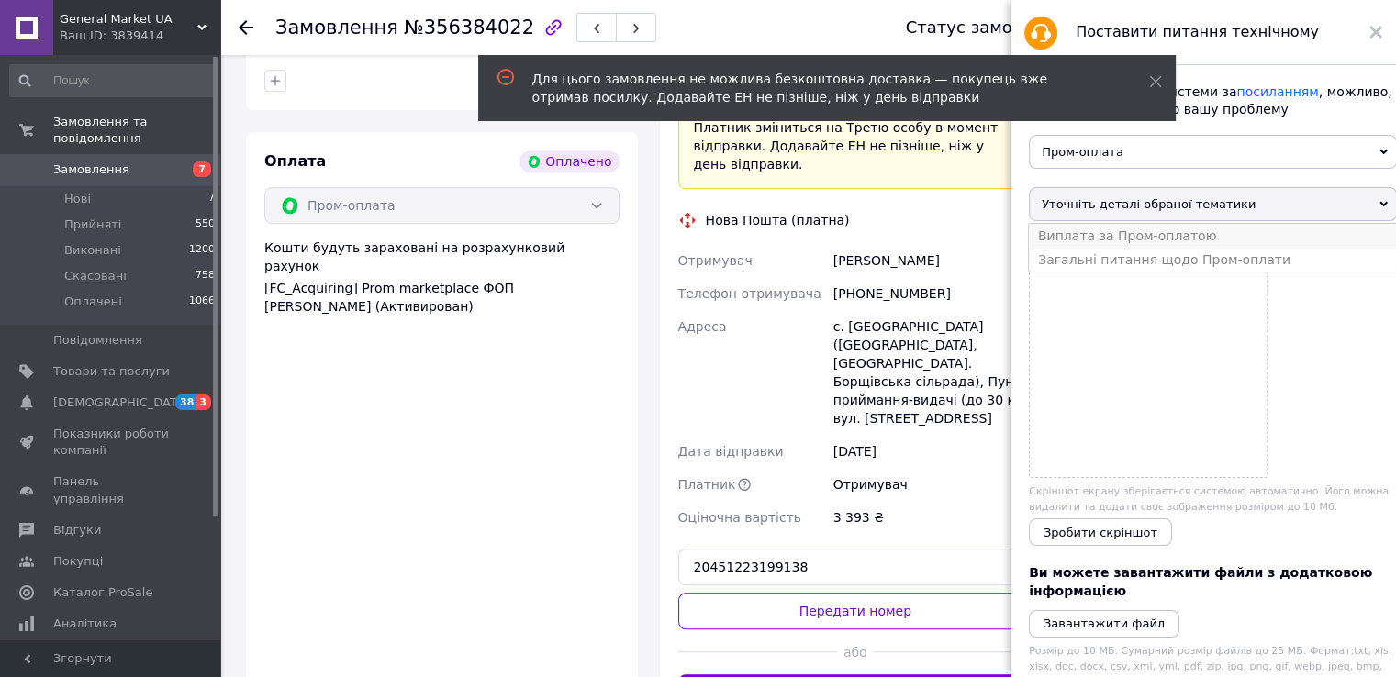
click at [1102, 248] on li "Виплата за Пром-оплатою" at bounding box center [1213, 236] width 368 height 24
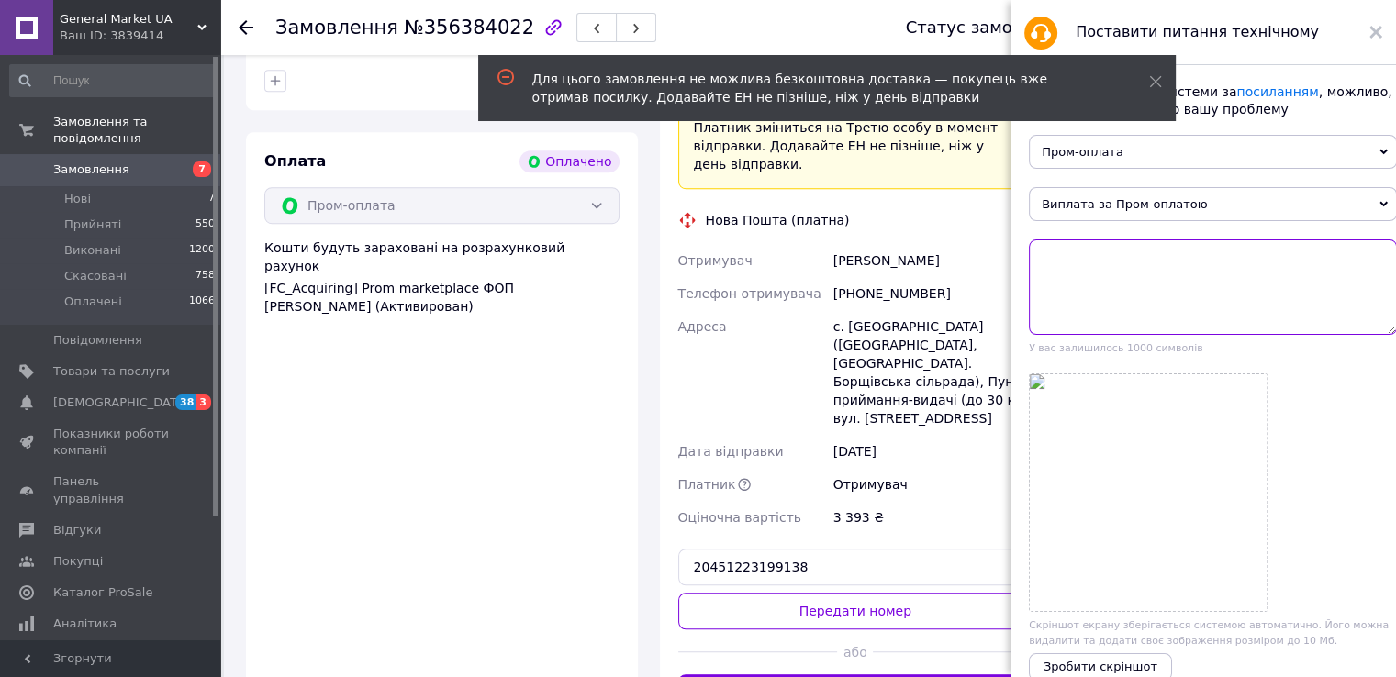
click at [1056, 250] on textarea at bounding box center [1213, 287] width 368 height 95
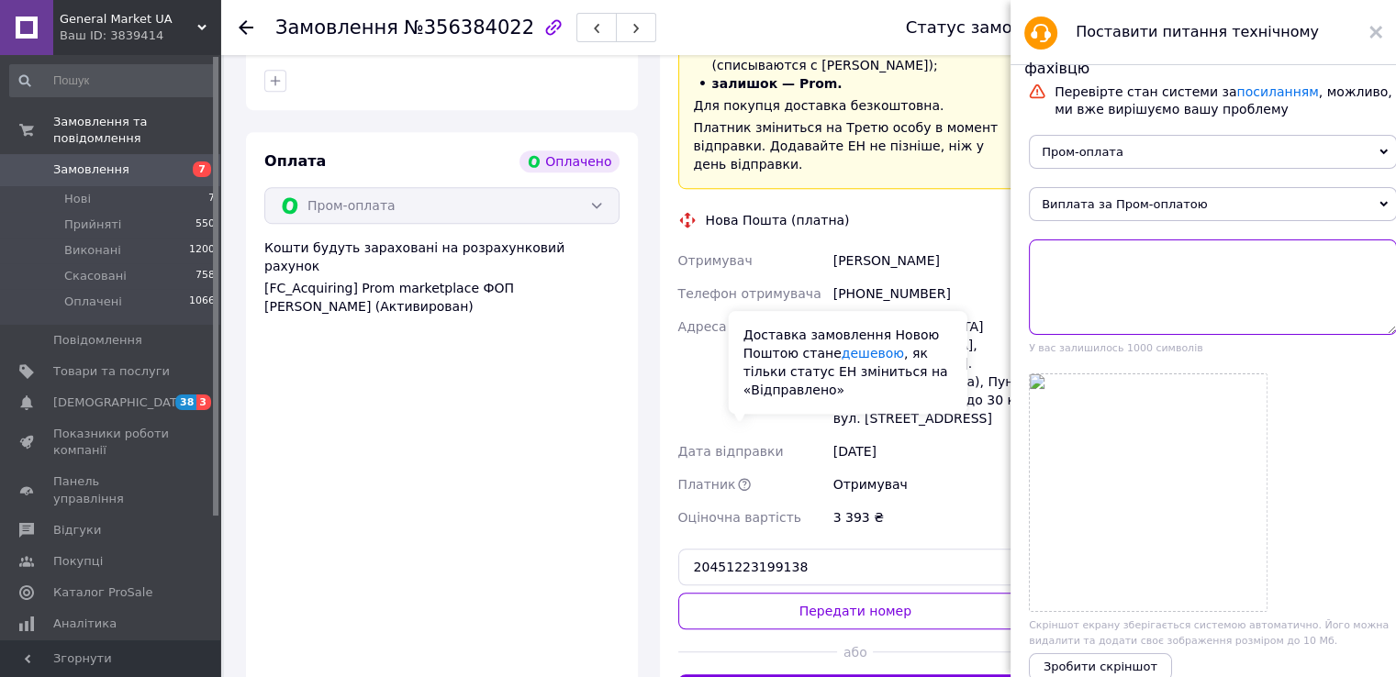
paste textarea "Вітаю Замовлення №349191218 було відправлене по цій ттн 20451190356558 не встиг…"
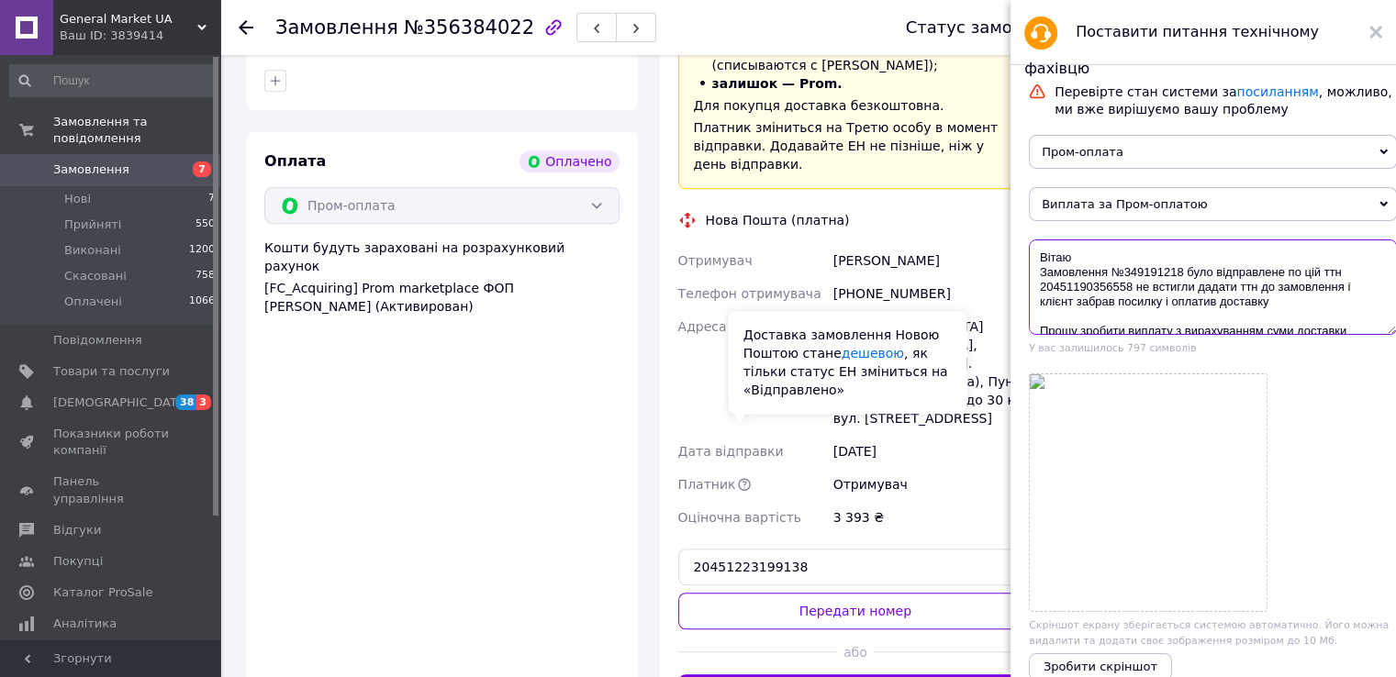
scroll to position [4, 0]
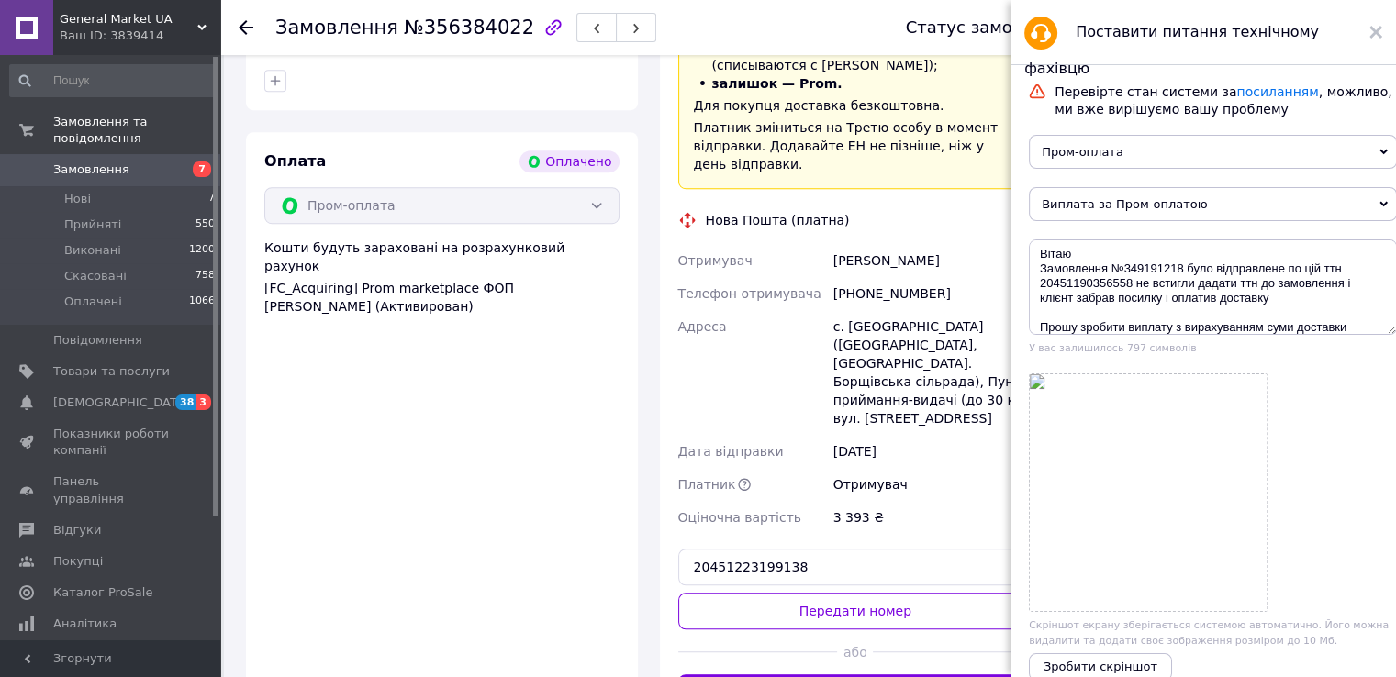
click at [424, 29] on span "№356384022" at bounding box center [469, 28] width 130 height 22
copy span "356384022"
click at [424, 29] on span "№356384022" at bounding box center [469, 28] width 130 height 22
click at [1154, 273] on textarea "Вітаю Замовлення №349191218 було відправлене по цій ттн 20451190356558 не встиг…" at bounding box center [1213, 287] width 368 height 95
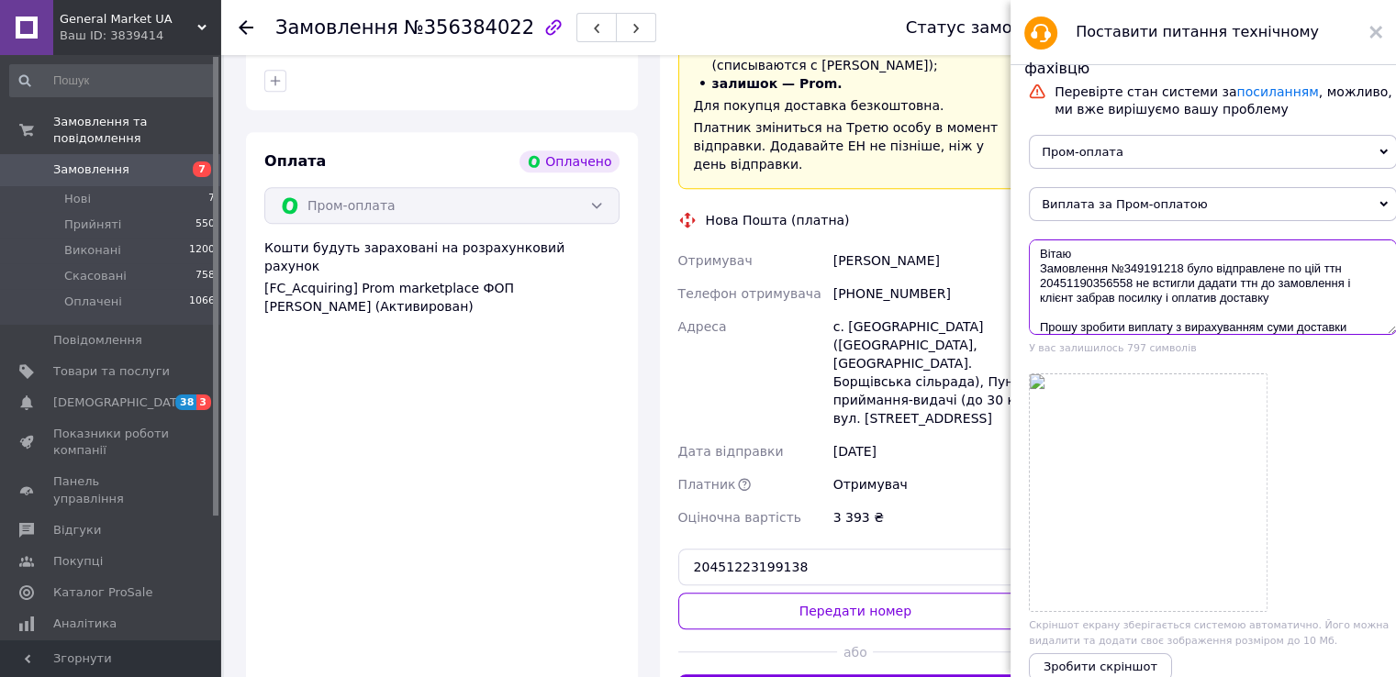
paste textarea "56384022"
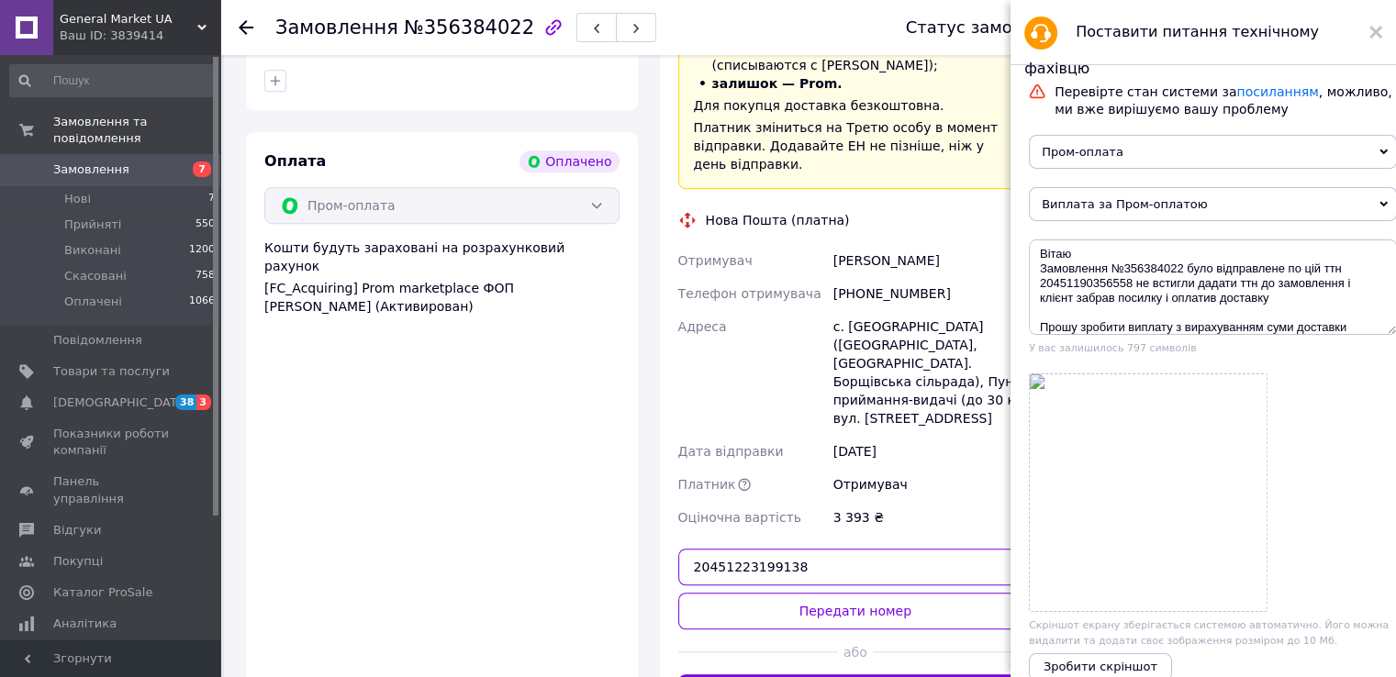
click at [803, 549] on input "20451223199138" at bounding box center [855, 567] width 355 height 37
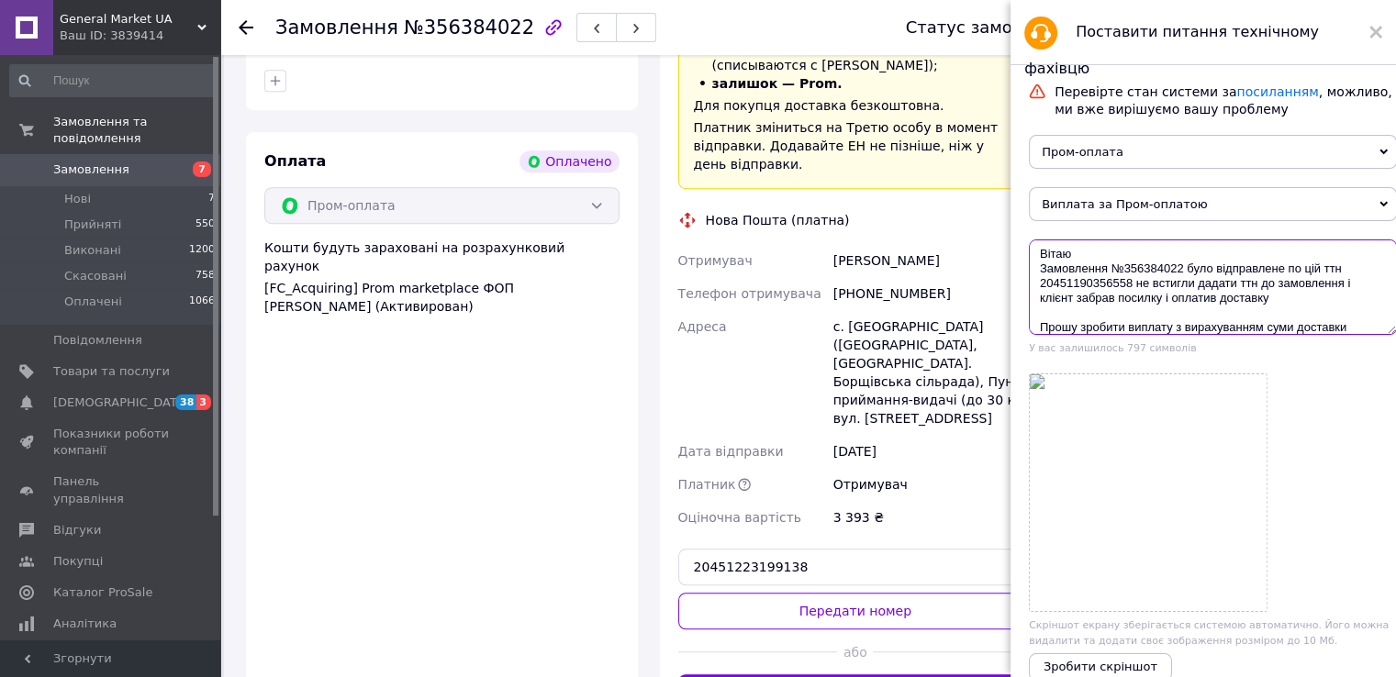
click at [1071, 285] on textarea "Вітаю Замовлення №356384022 було відправлене по цій ттн 20451190356558 не встиг…" at bounding box center [1213, 287] width 368 height 95
paste textarea "22319913"
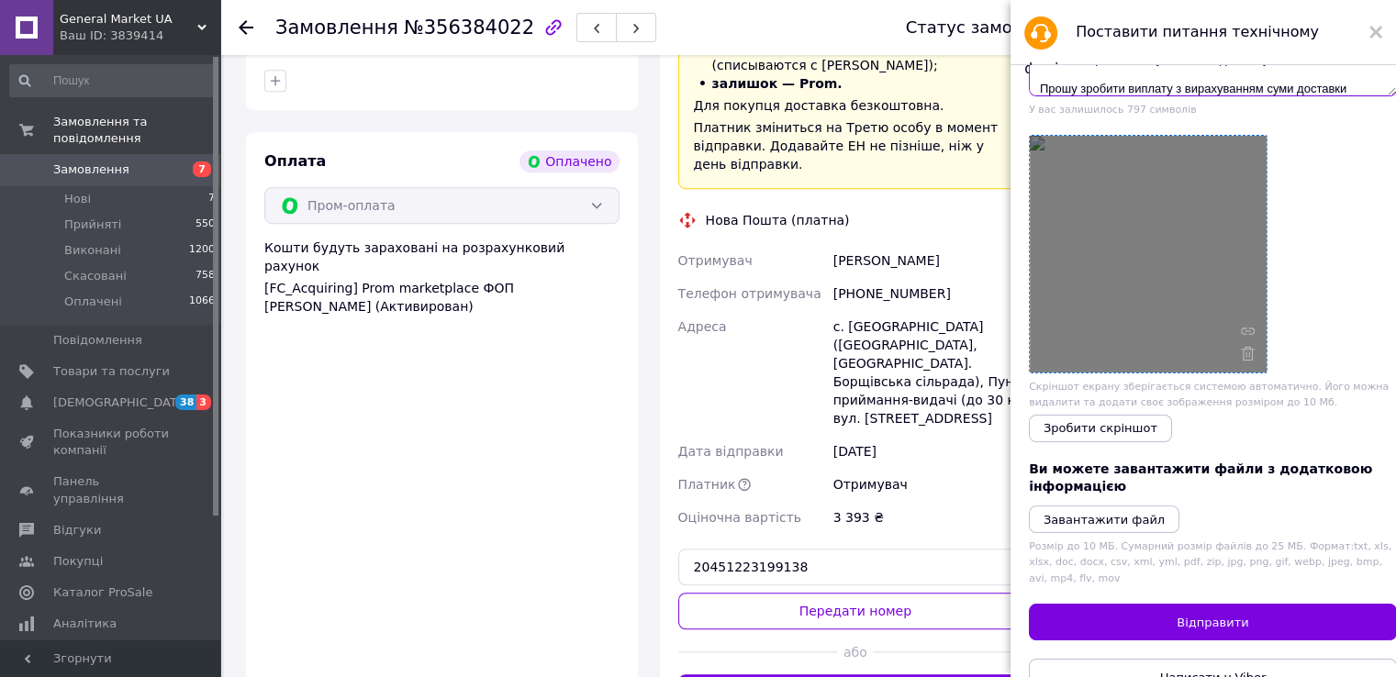
scroll to position [320, 0]
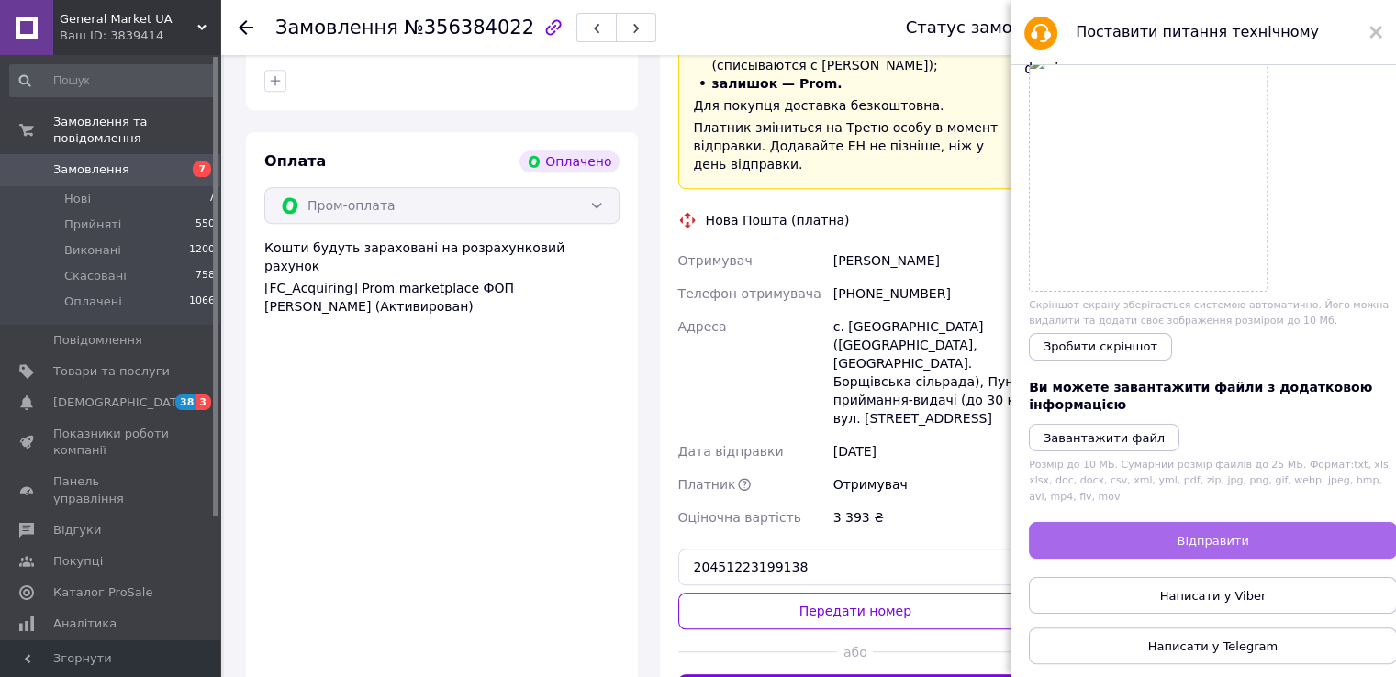
type textarea "Вітаю Замовлення №356384022 було відправлене по цій ттн 20451223199138 не встиг…"
click at [1124, 533] on button "Відправити" at bounding box center [1213, 540] width 368 height 37
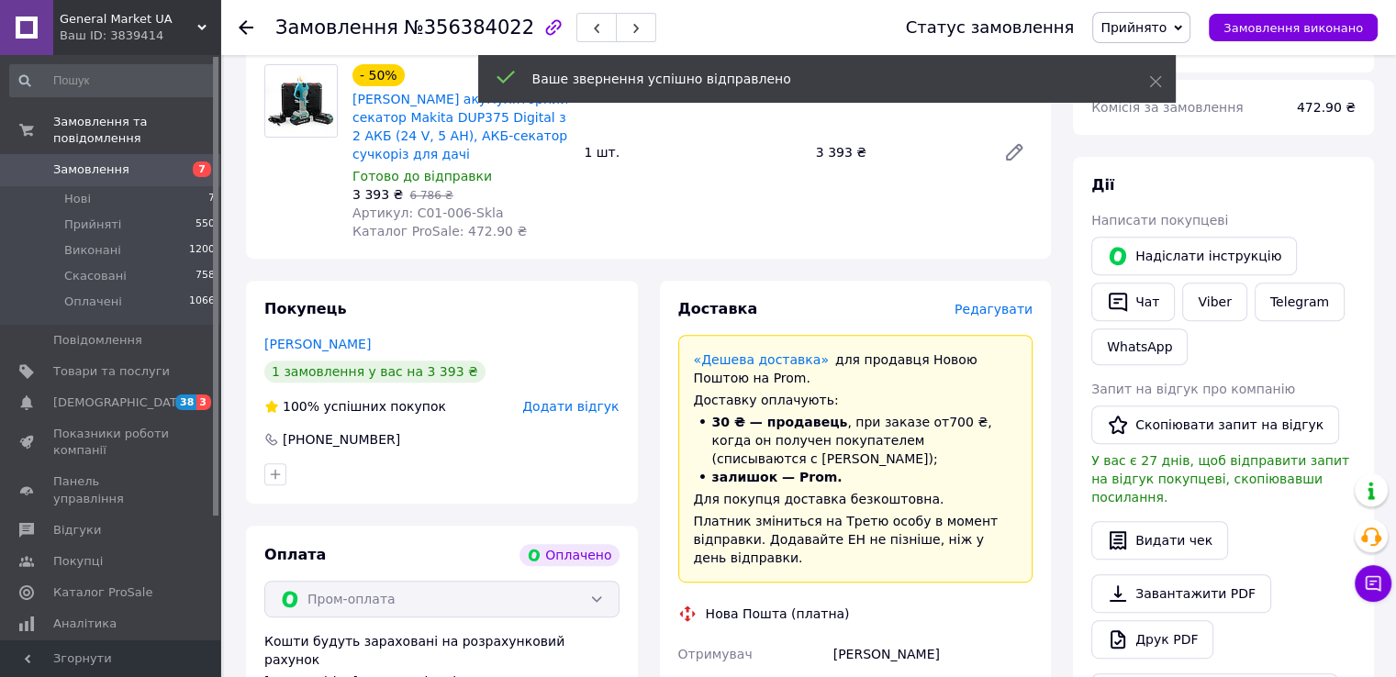
scroll to position [639, 0]
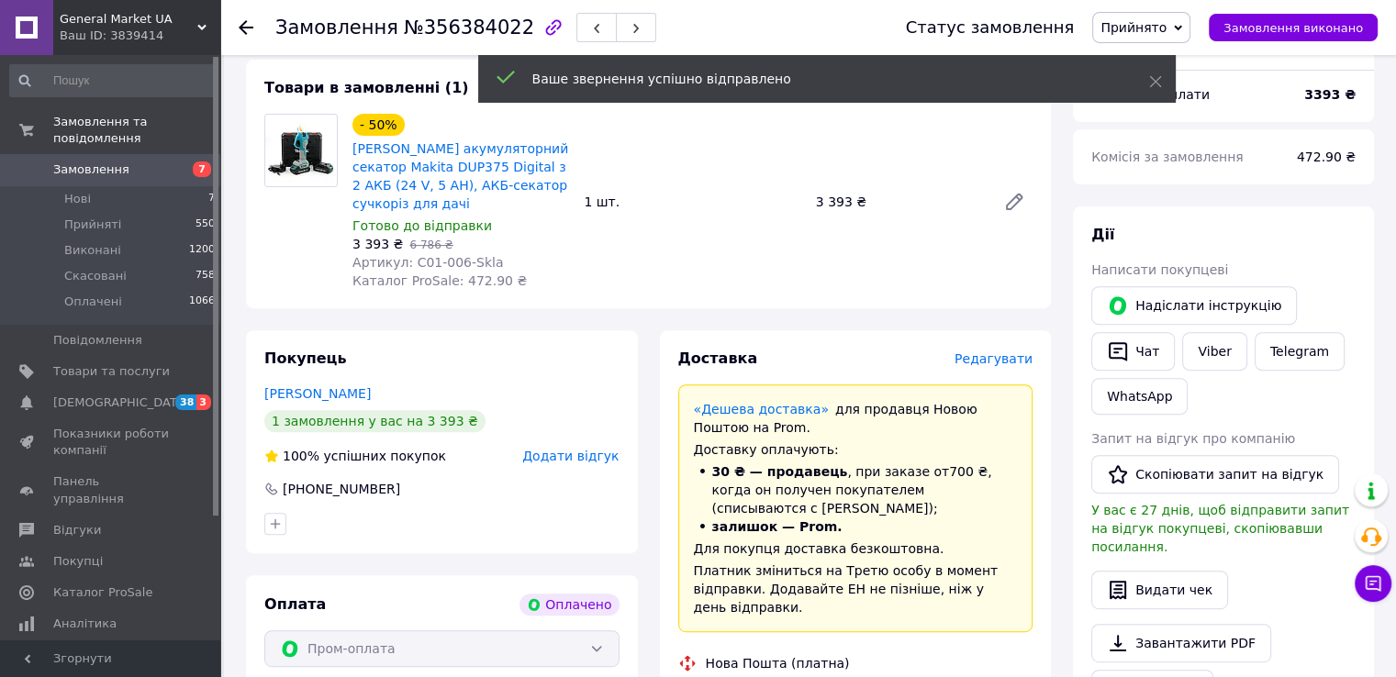
click at [243, 28] on icon at bounding box center [246, 27] width 15 height 15
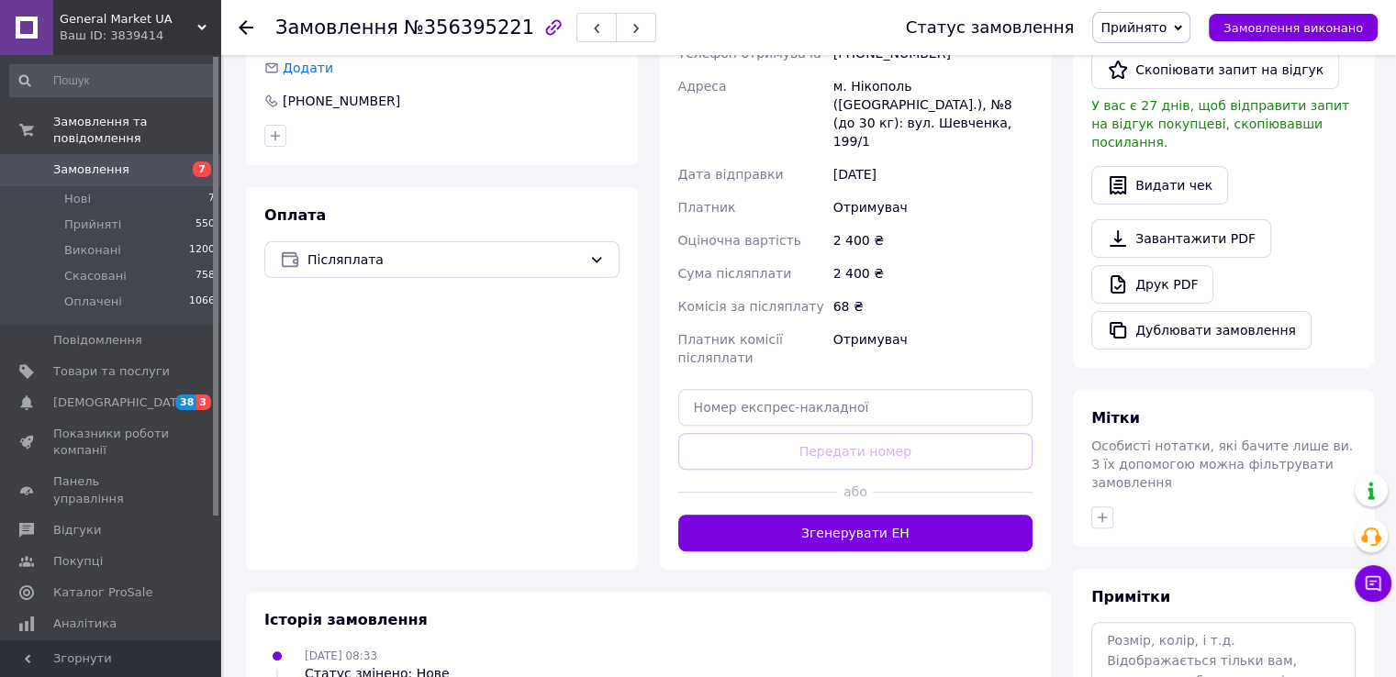
scroll to position [637, 0]
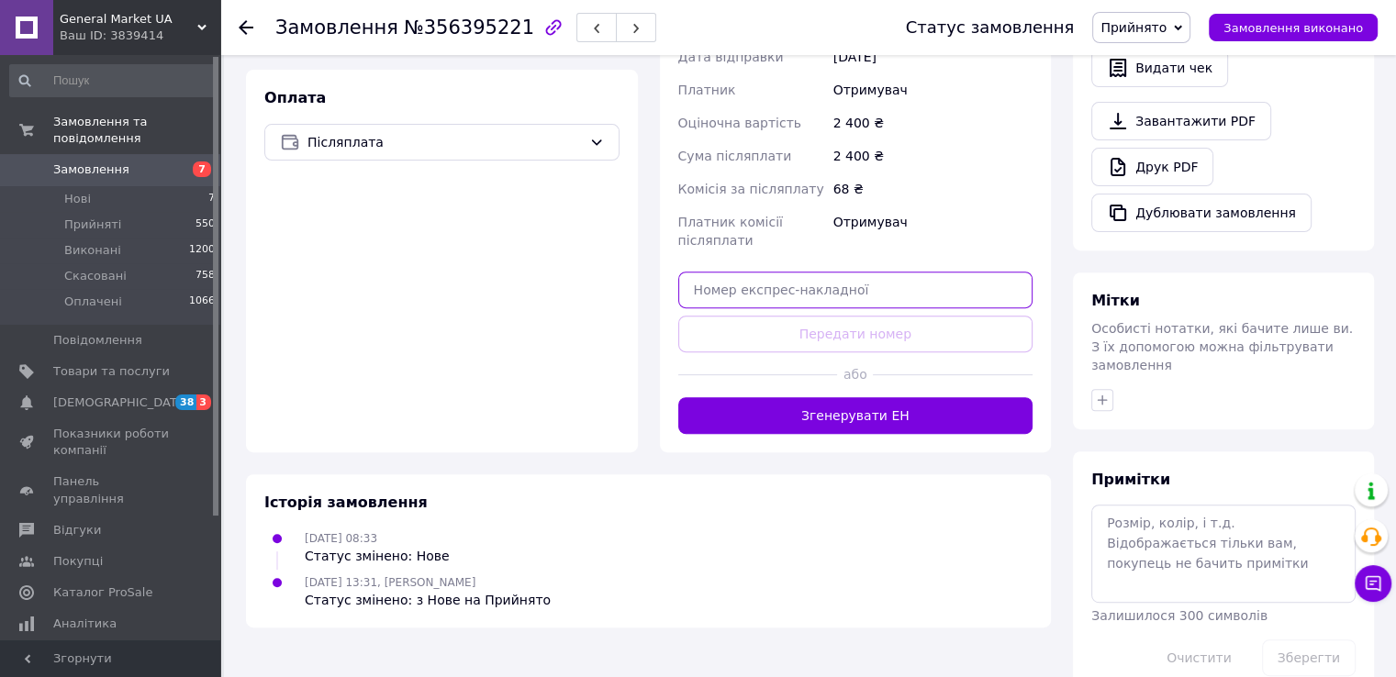
paste input "20451223448358"
click at [748, 272] on input "20451223448358" at bounding box center [855, 290] width 355 height 37
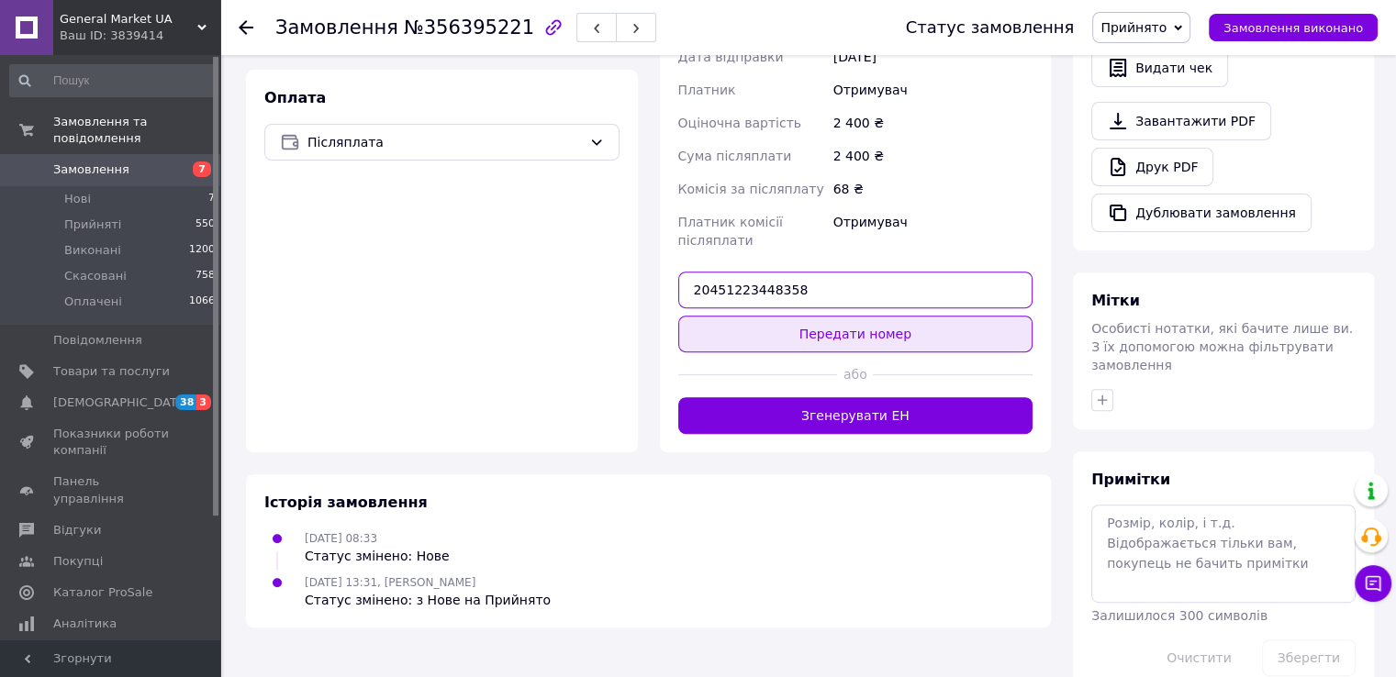
type input "20451223448358"
click at [759, 316] on button "Передати номер" at bounding box center [855, 334] width 355 height 37
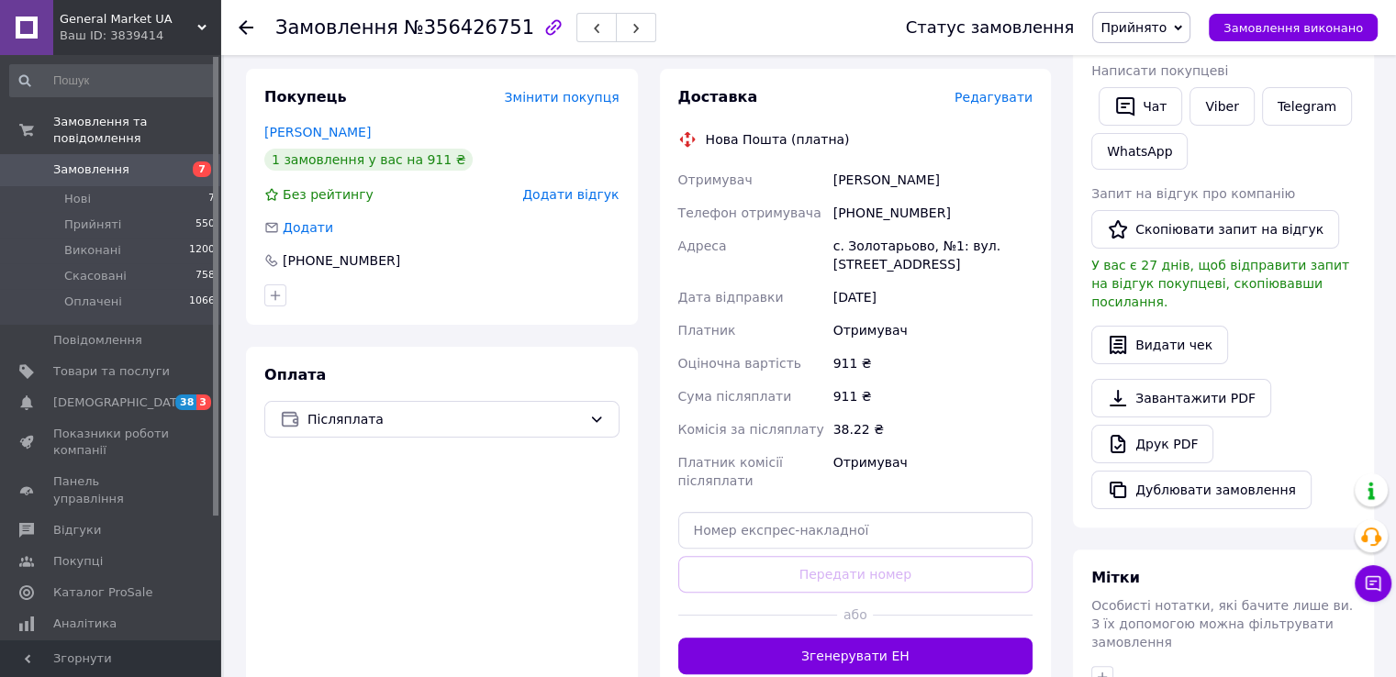
scroll to position [362, 0]
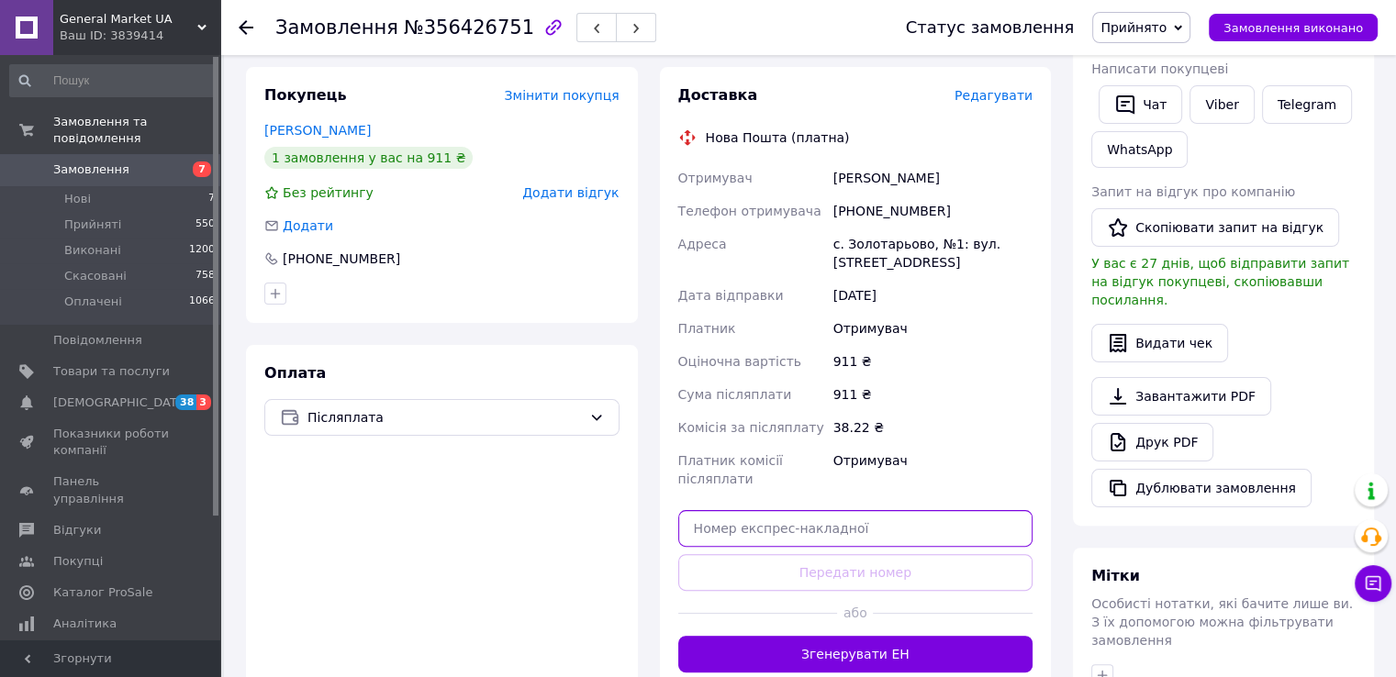
click at [793, 511] on input "text" at bounding box center [855, 528] width 355 height 37
paste input "20451223451629"
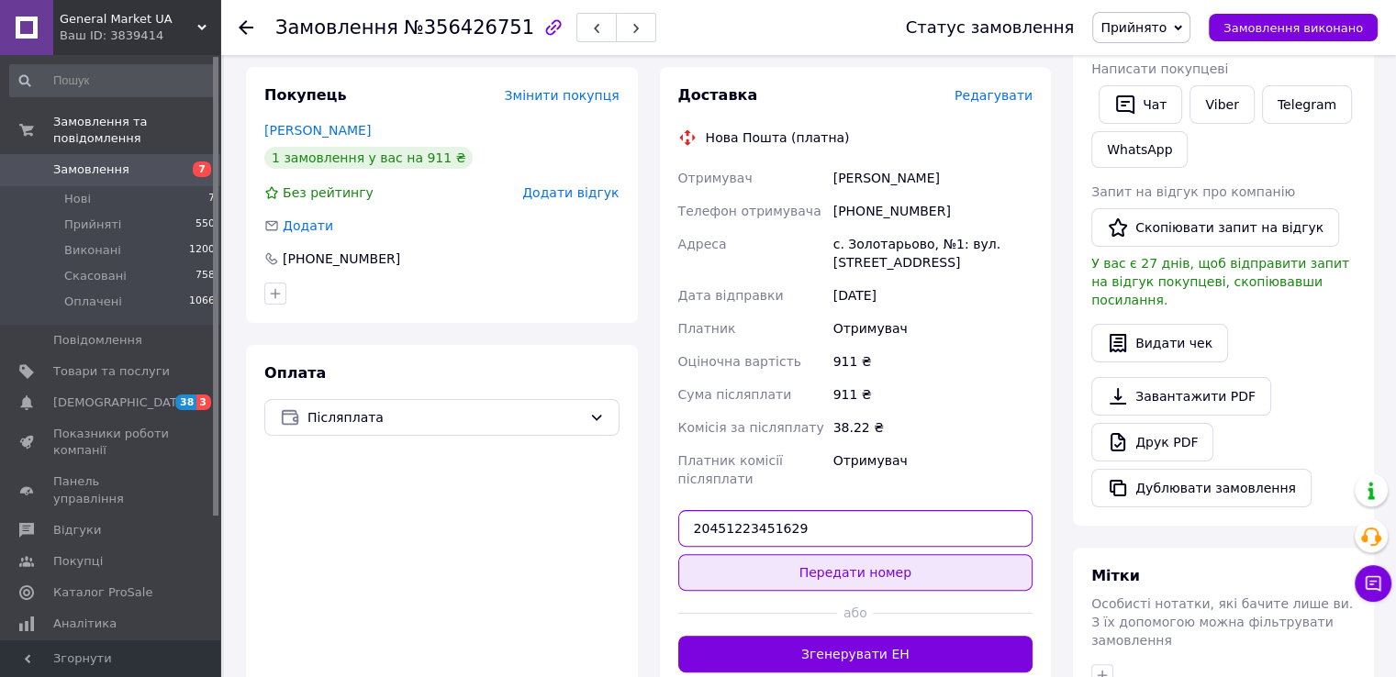
type input "20451223451629"
click at [793, 558] on button "Передати номер" at bounding box center [855, 572] width 355 height 37
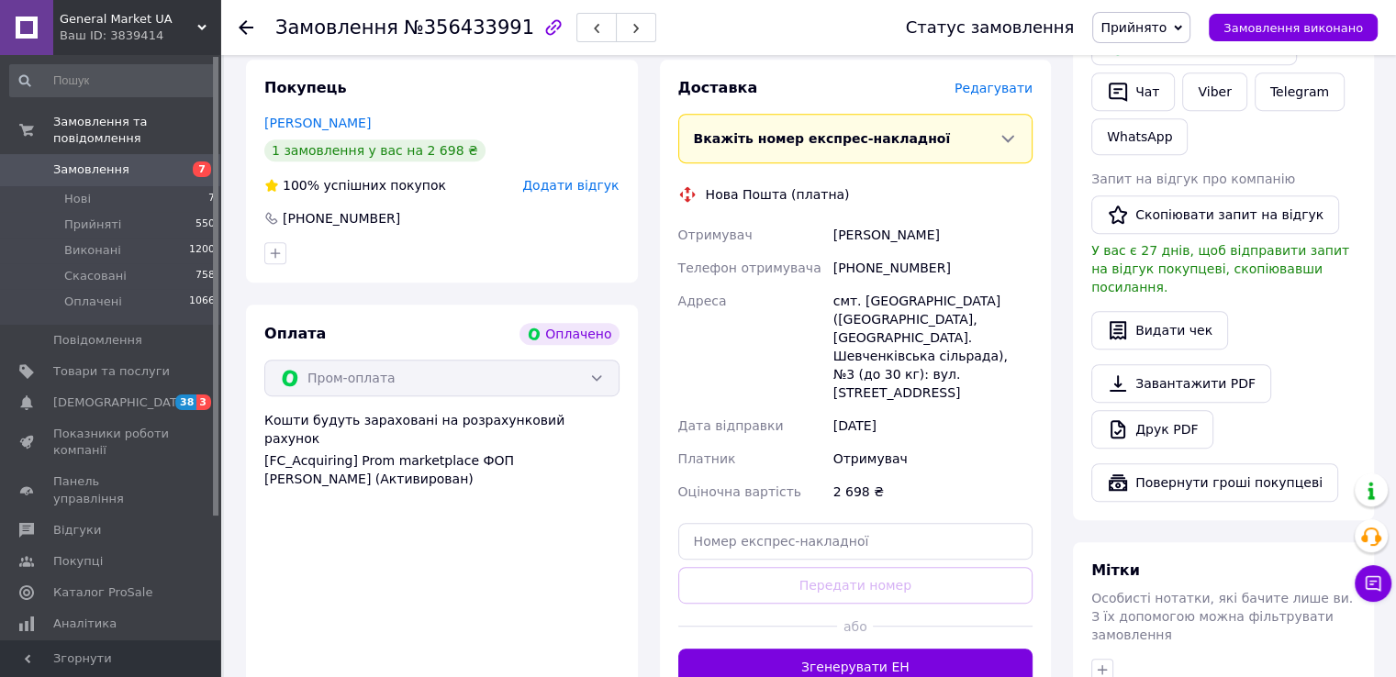
scroll to position [901, 0]
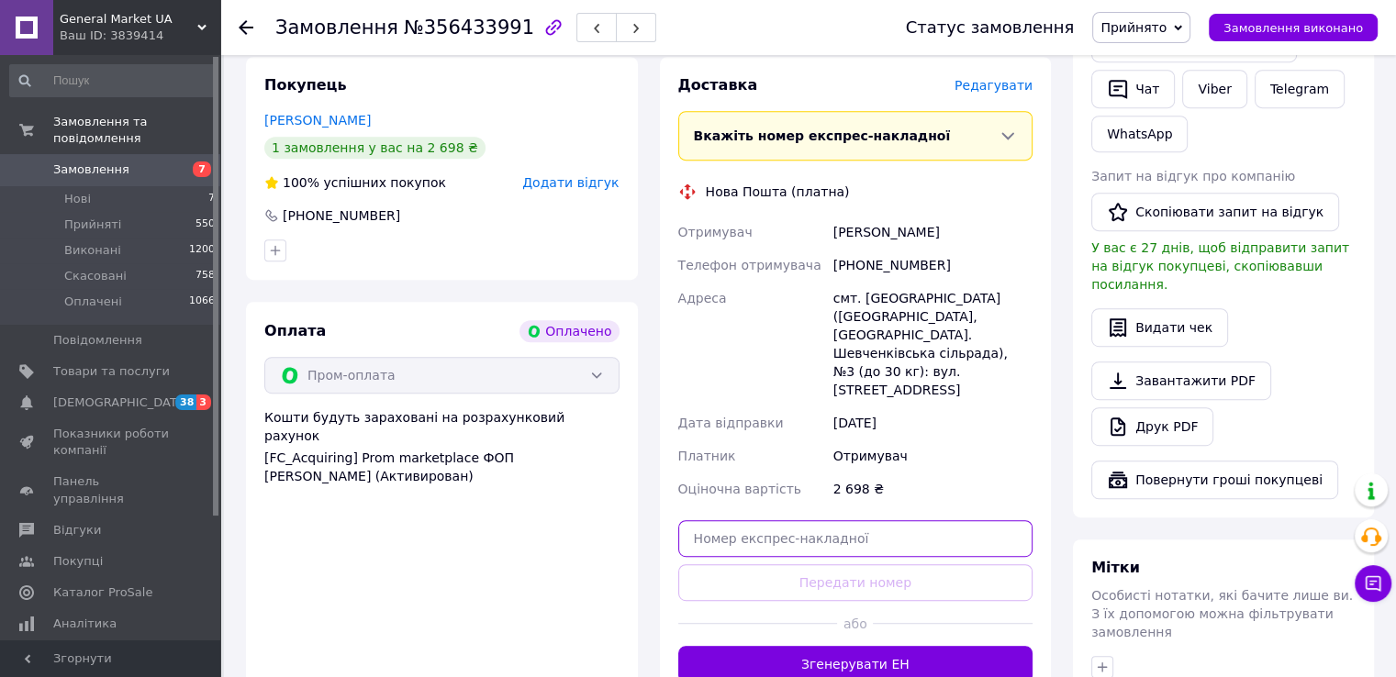
click at [712, 520] on input "text" at bounding box center [855, 538] width 355 height 37
paste input "20451223980487"
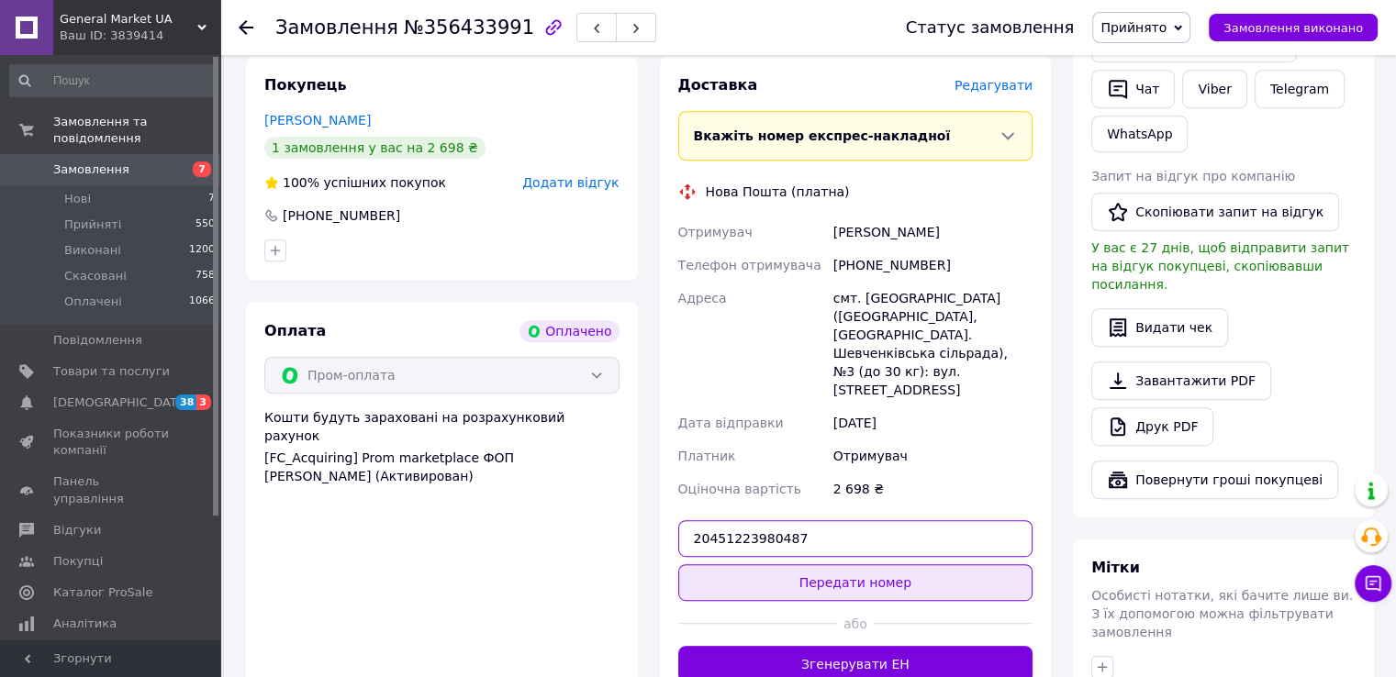
type input "20451223980487"
click at [719, 564] on button "Передати номер" at bounding box center [855, 582] width 355 height 37
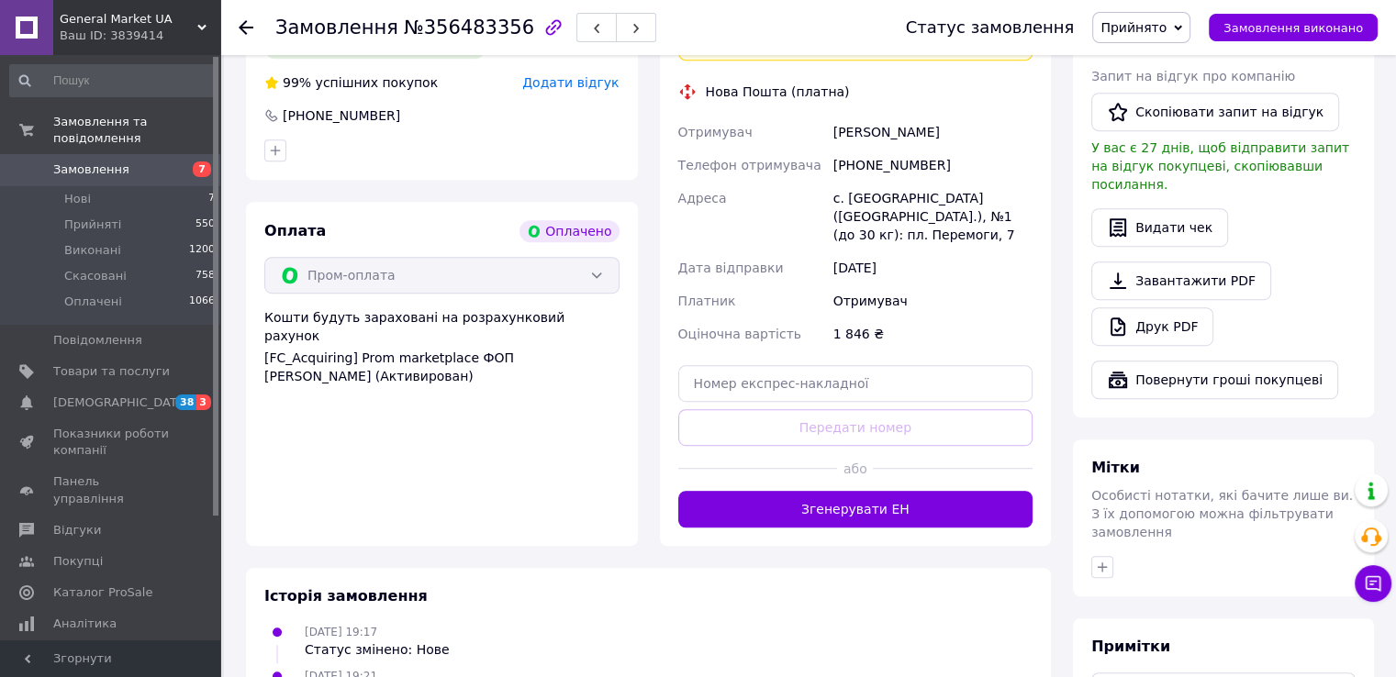
scroll to position [1002, 0]
drag, startPoint x: 750, startPoint y: 342, endPoint x: 745, endPoint y: 368, distance: 26.1
click at [745, 368] on div "Доставка Редагувати Вкажіть номер експрес-накладної Обов'язково введіть номер е…" at bounding box center [855, 250] width 355 height 553
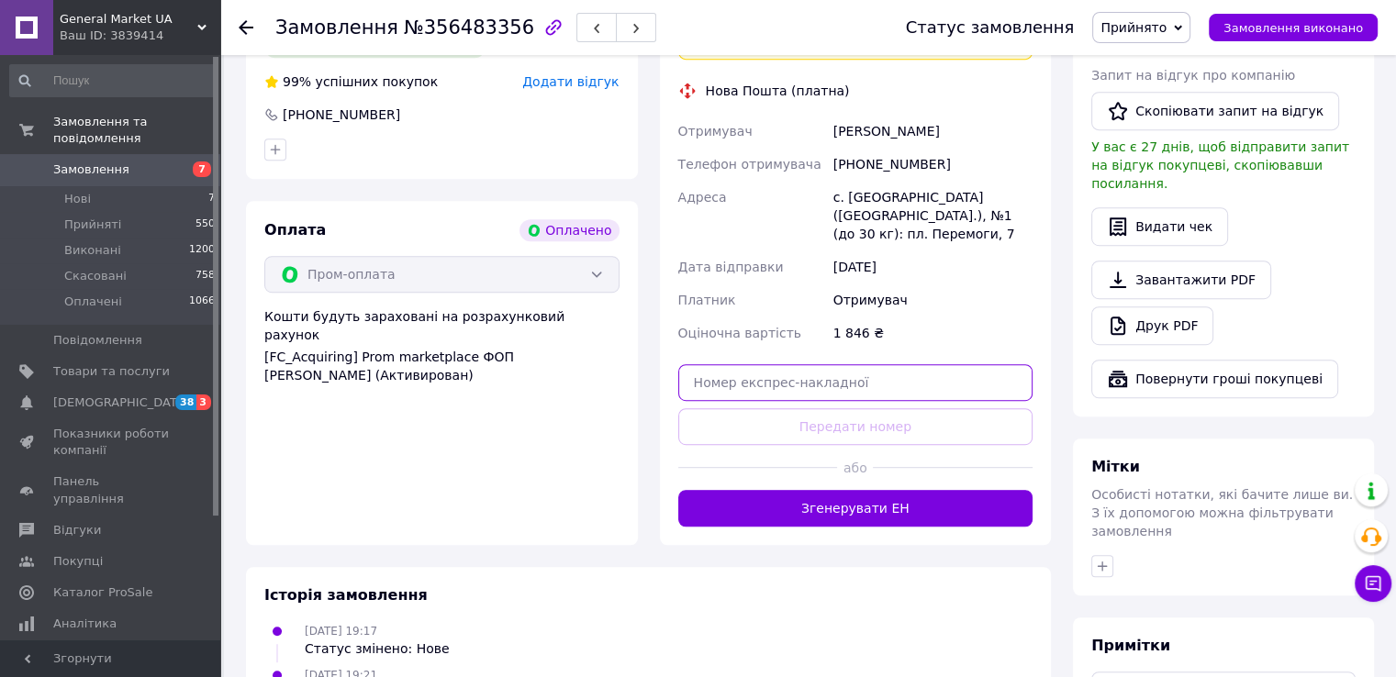
click at [745, 368] on input "text" at bounding box center [855, 382] width 355 height 37
paste input "20451223696196"
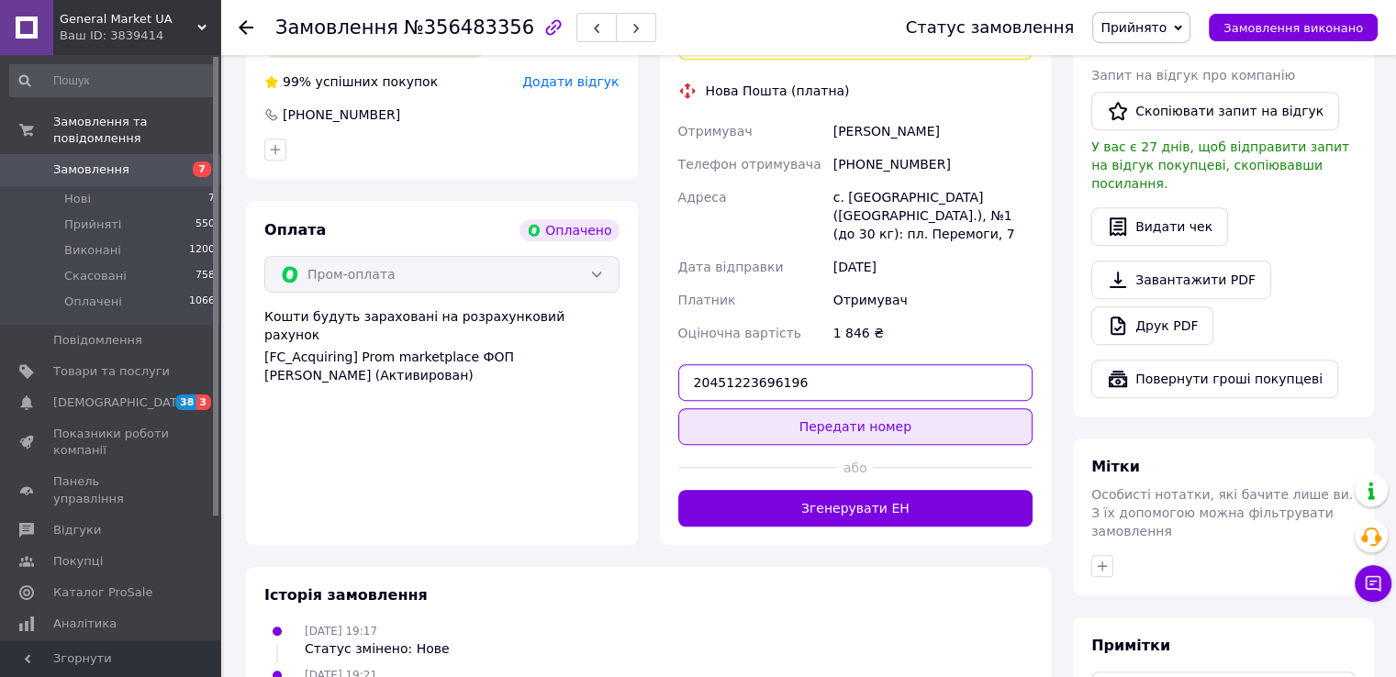
type input "20451223696196"
click at [747, 408] on button "Передати номер" at bounding box center [855, 426] width 355 height 37
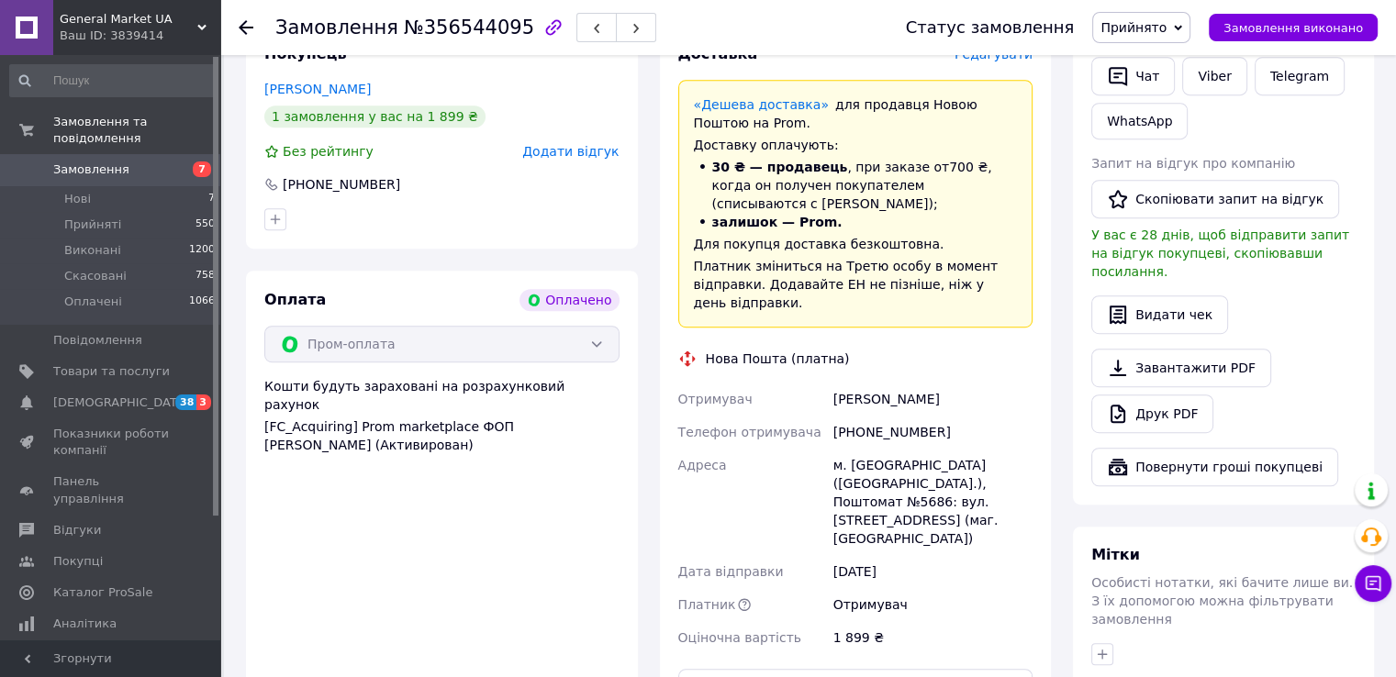
scroll to position [979, 0]
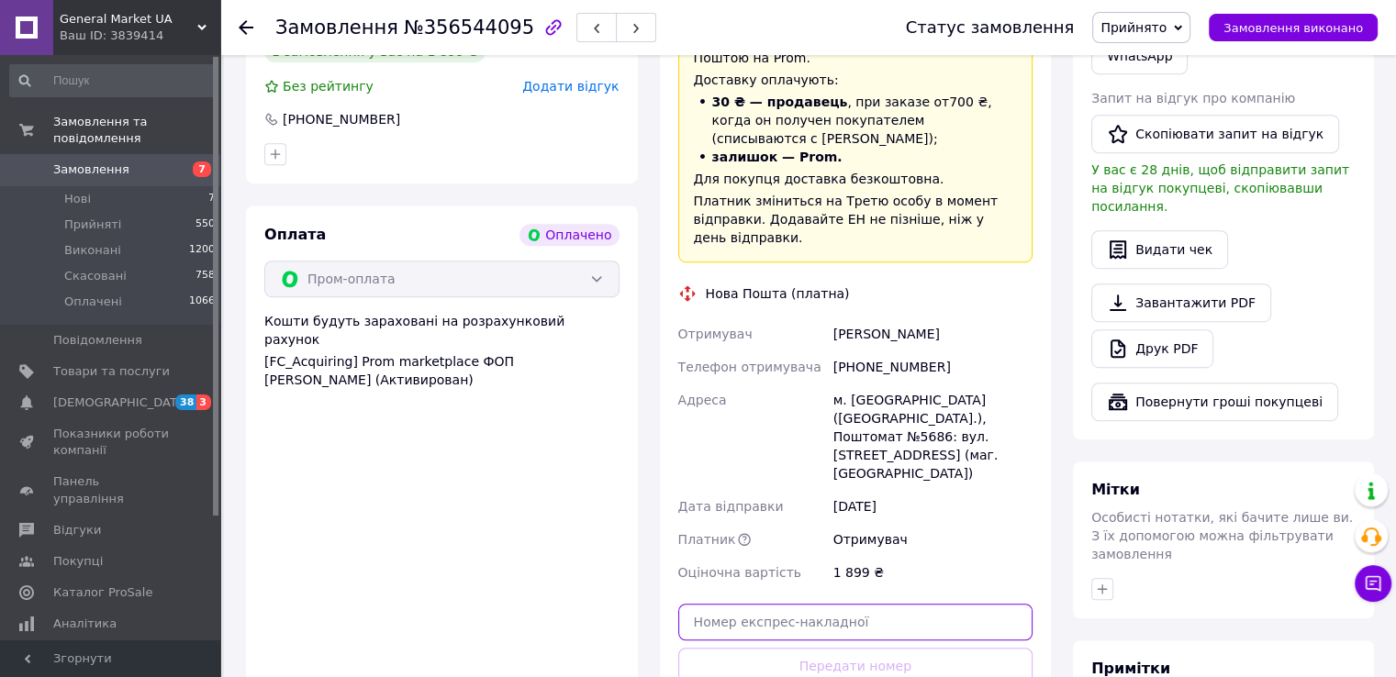
paste input "20451223991108"
click at [747, 604] on input "20451223991108" at bounding box center [855, 622] width 355 height 37
type input "20451223991108"
click at [758, 592] on div "Доставка Редагувати «Дешева доставка»   для продавця Новою Поштою на Prom. Дост…" at bounding box center [855, 373] width 355 height 788
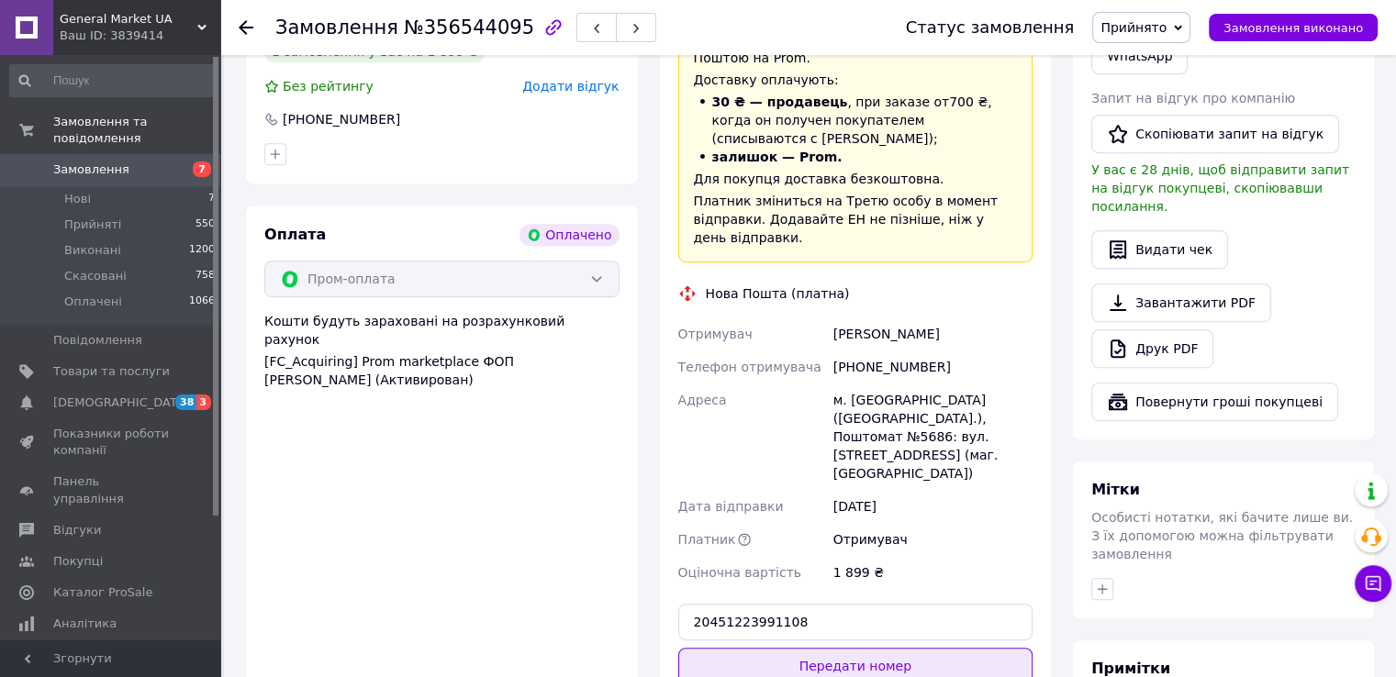
click at [759, 648] on button "Передати номер" at bounding box center [855, 666] width 355 height 37
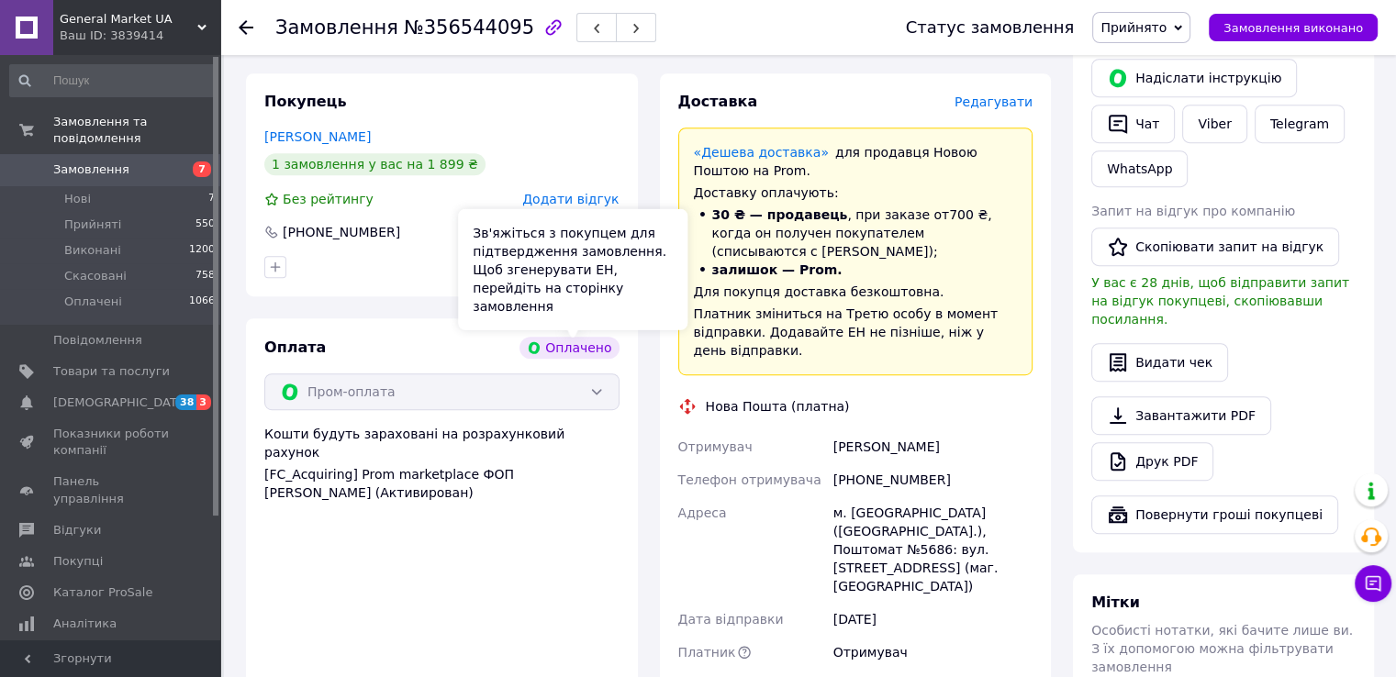
scroll to position [866, 0]
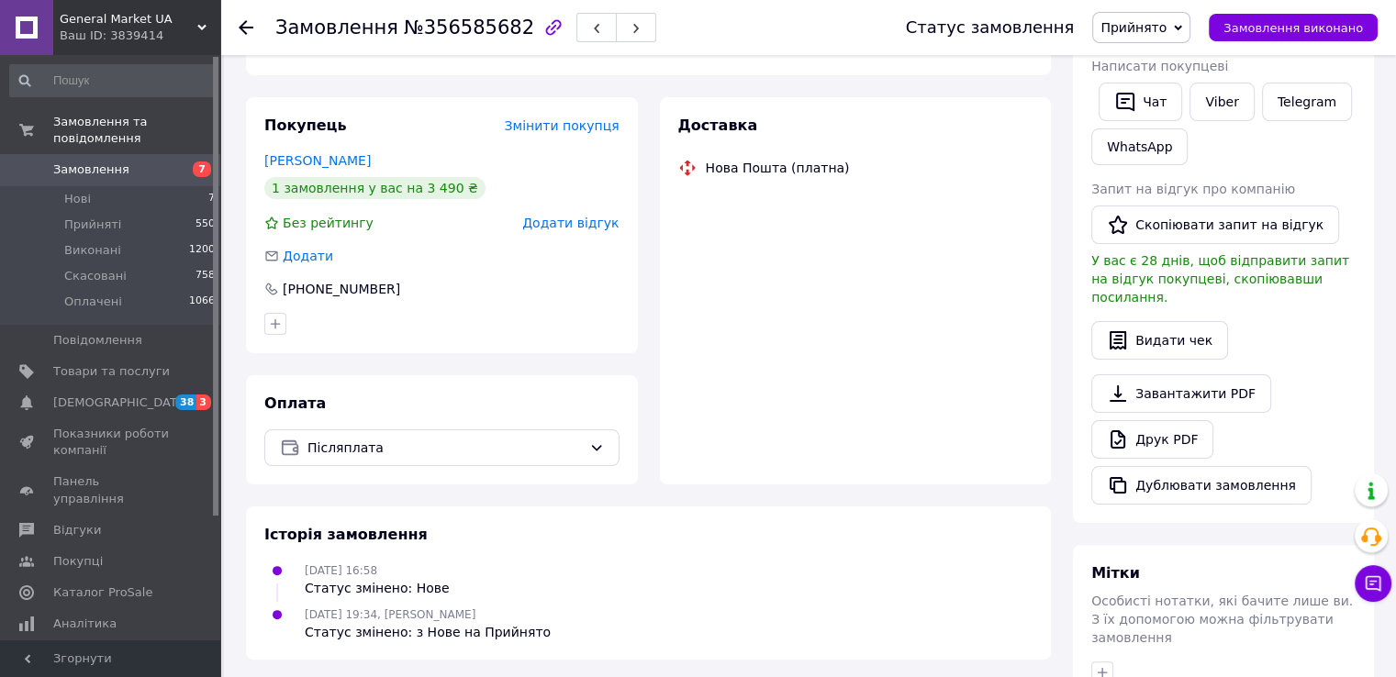
scroll to position [382, 0]
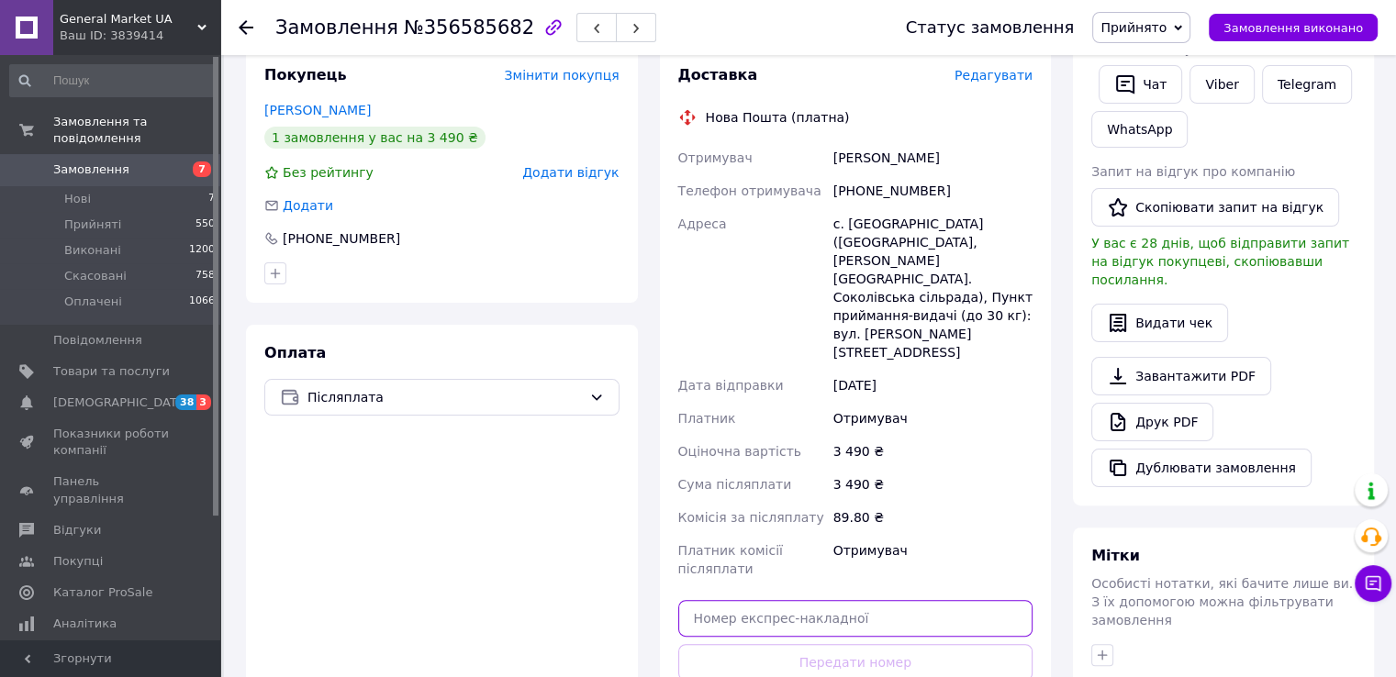
paste input "20451223671681"
drag, startPoint x: 795, startPoint y: 572, endPoint x: 797, endPoint y: 586, distance: 14.8
click at [797, 586] on div "Доставка Редагувати Нова Пошта (платна) Отримувач [PERSON_NAME] Телефон отримув…" at bounding box center [855, 414] width 355 height 698
type input "20451223671681"
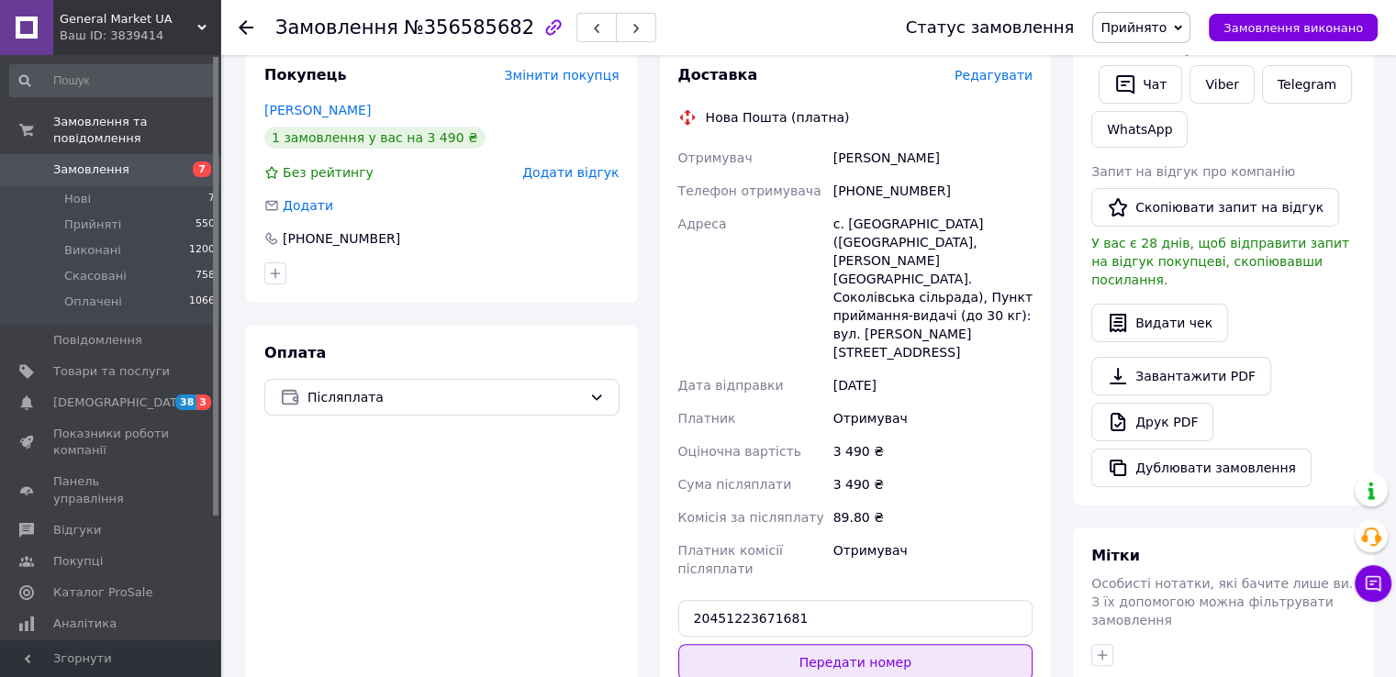
click at [797, 591] on div "Доставка Редагувати Нова Пошта (платна) Отримувач Світлана Сагайдак Телефон отр…" at bounding box center [855, 414] width 355 height 698
click at [797, 644] on button "Передати номер" at bounding box center [855, 662] width 355 height 37
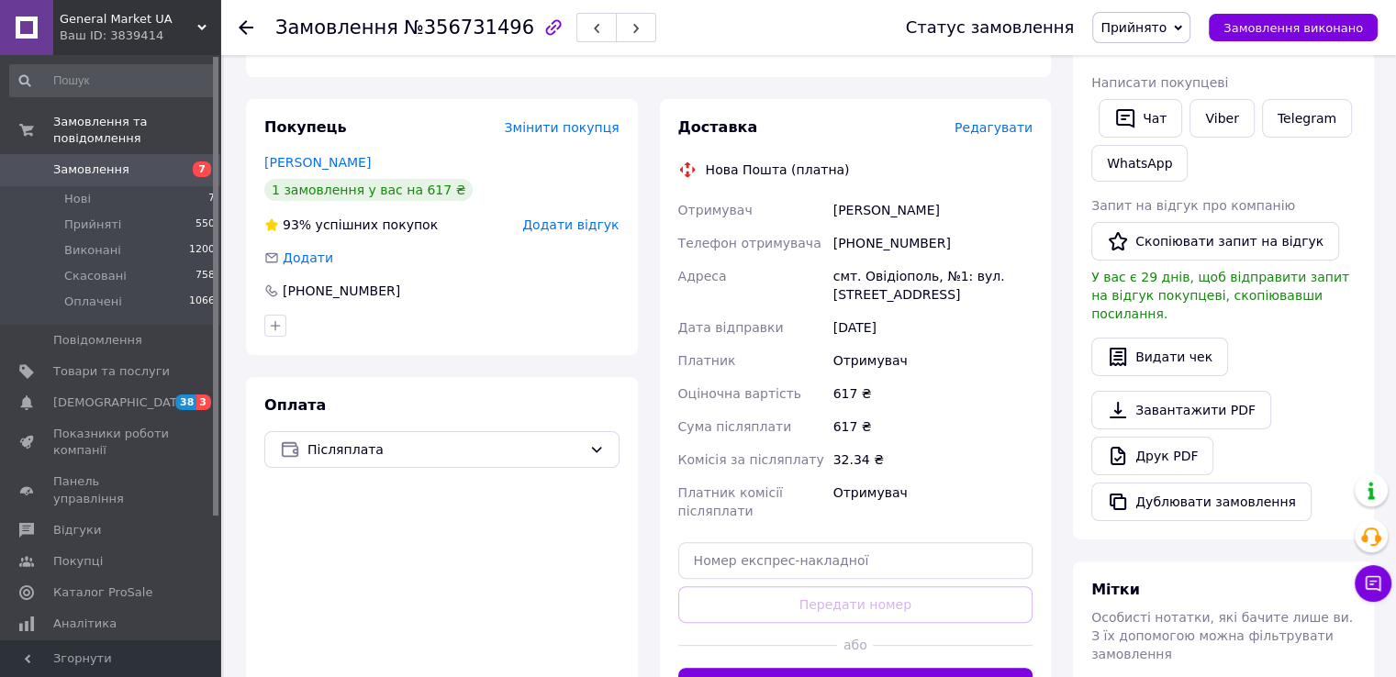
scroll to position [360, 0]
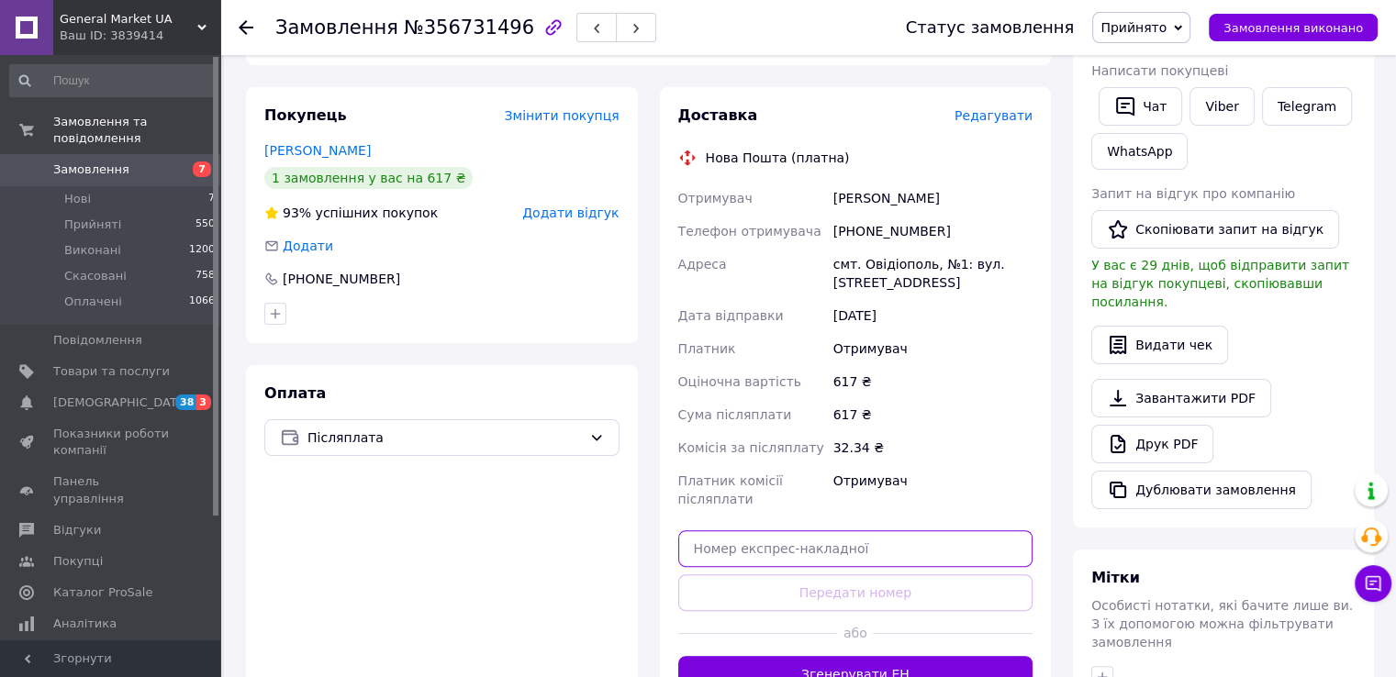
click at [754, 535] on input "text" at bounding box center [855, 549] width 355 height 37
paste input "20451225292584"
type input "20451225292584"
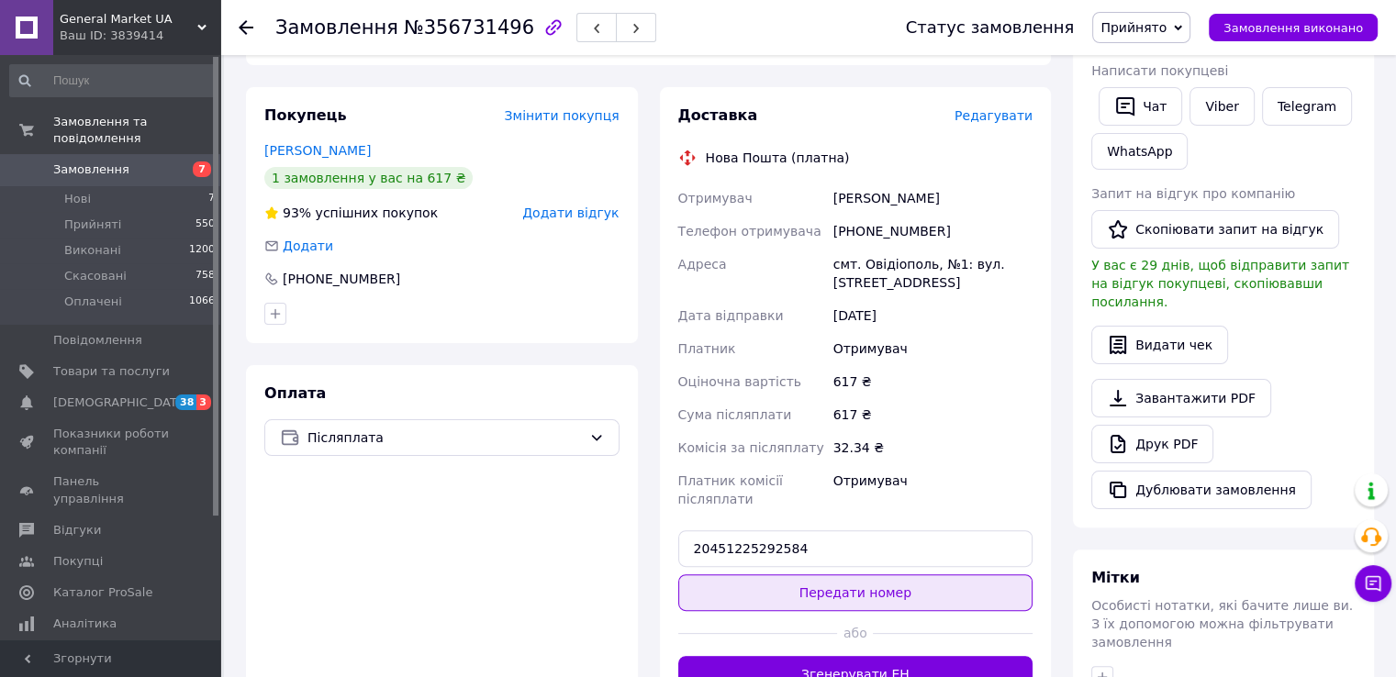
drag, startPoint x: 723, startPoint y: 595, endPoint x: 732, endPoint y: 585, distance: 13.6
click at [732, 585] on div "Доставка Редагувати Нова Пошта (платна) Отримувач Баланюк Александр Телефон отр…" at bounding box center [855, 399] width 355 height 587
click at [732, 585] on button "Передати номер" at bounding box center [855, 593] width 355 height 37
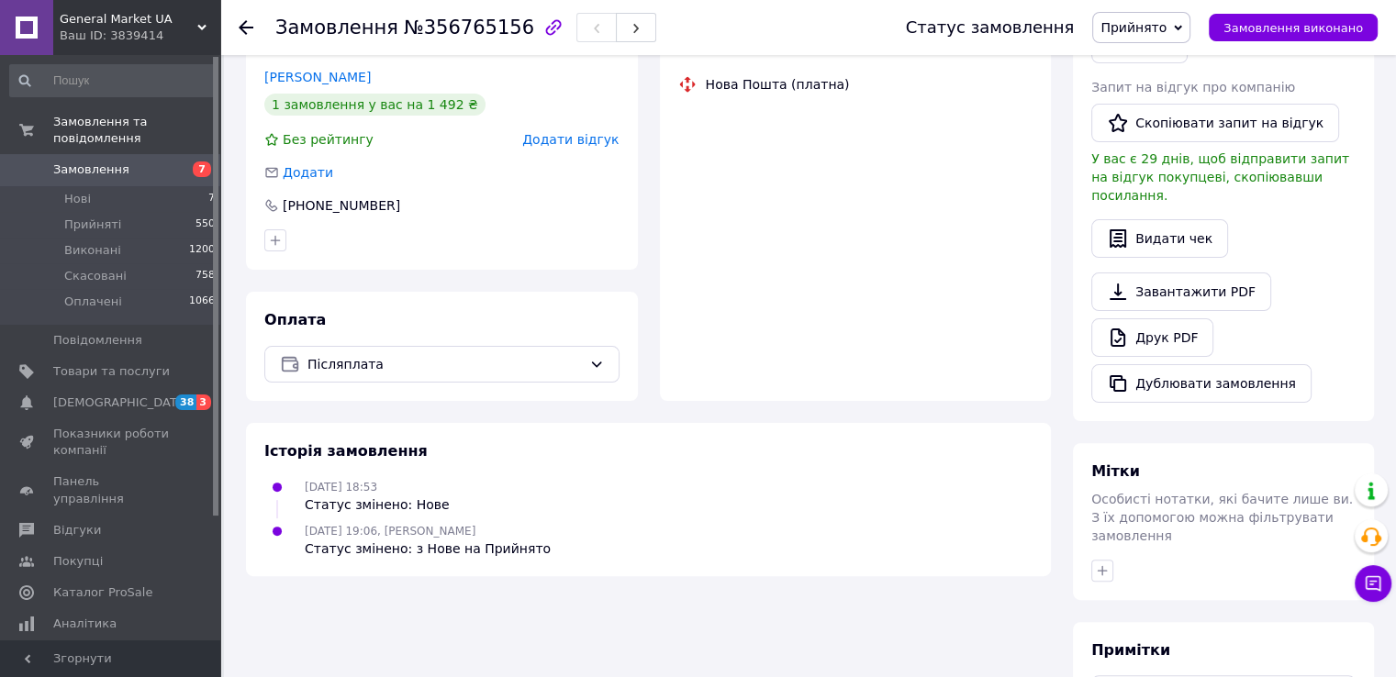
scroll to position [463, 0]
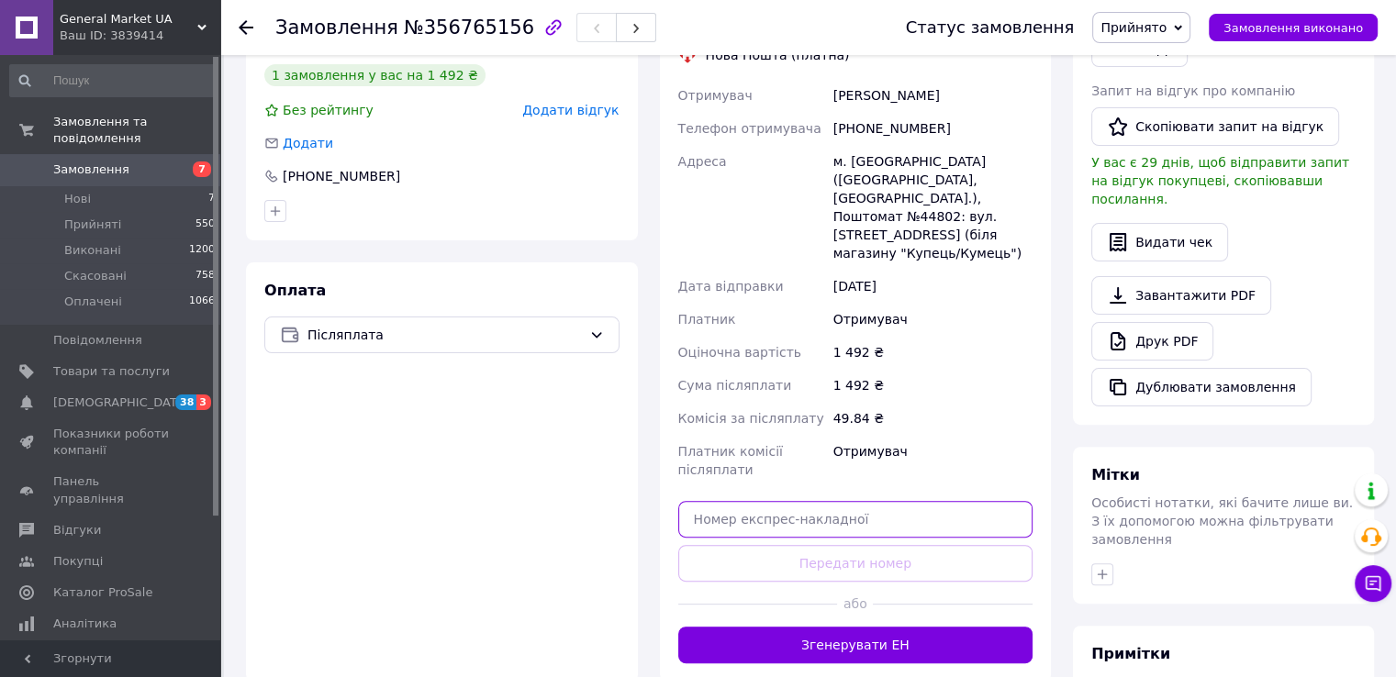
paste input "20451224571356"
click at [714, 501] on input "20451224571356" at bounding box center [855, 519] width 355 height 37
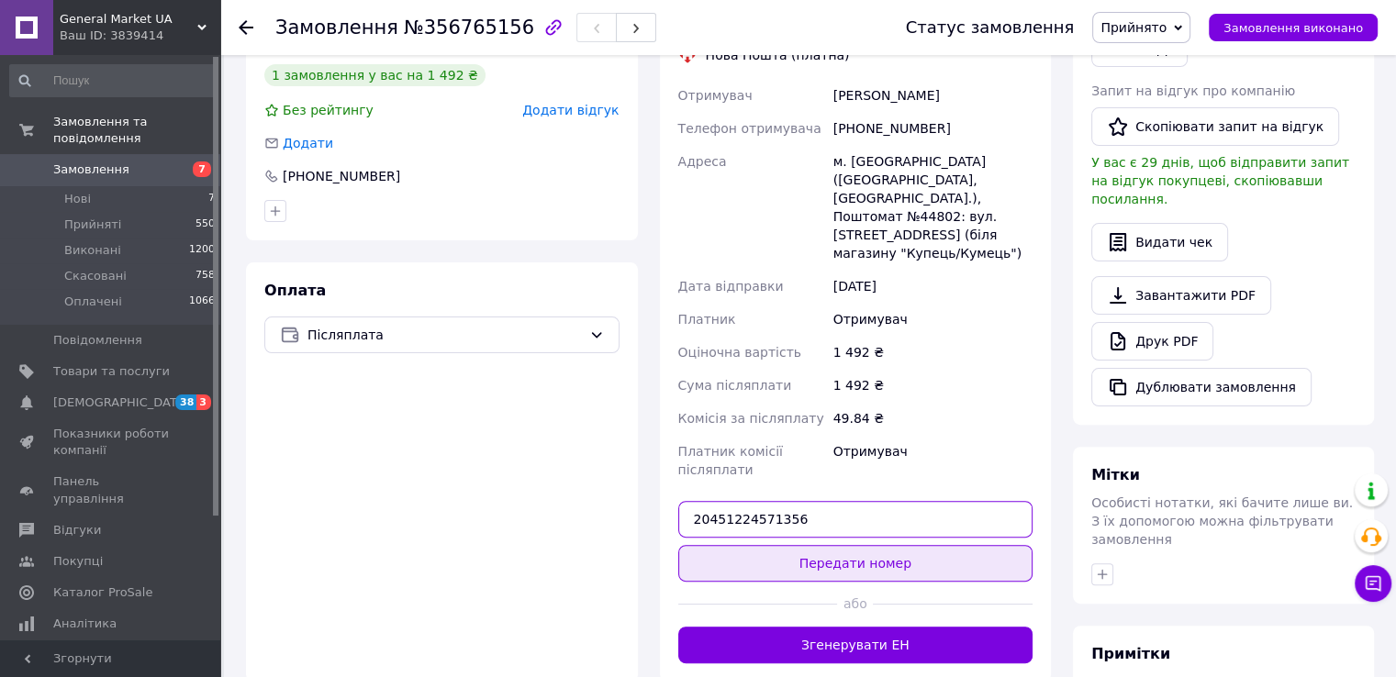
type input "20451224571356"
click at [727, 545] on button "Передати номер" at bounding box center [855, 563] width 355 height 37
